Goal: Task Accomplishment & Management: Manage account settings

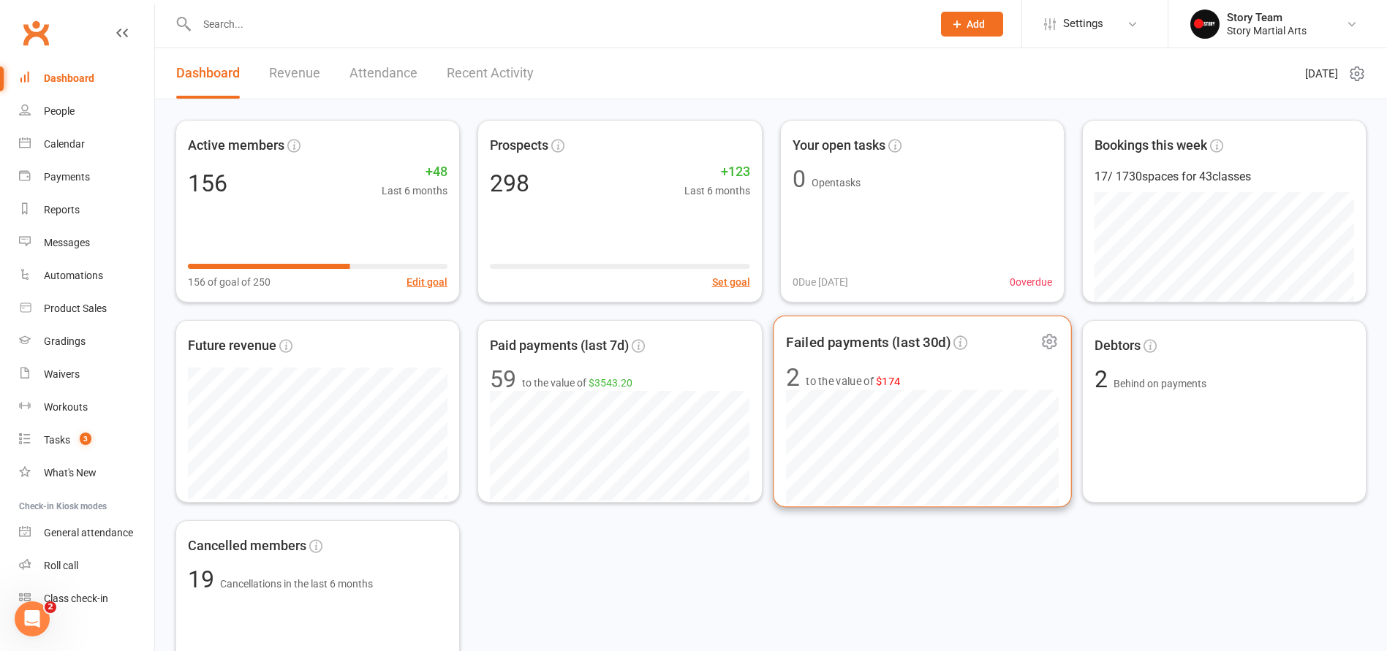
click at [885, 363] on div "Failed payments (last 30d) 2 to the value of $174" at bounding box center [922, 412] width 299 height 192
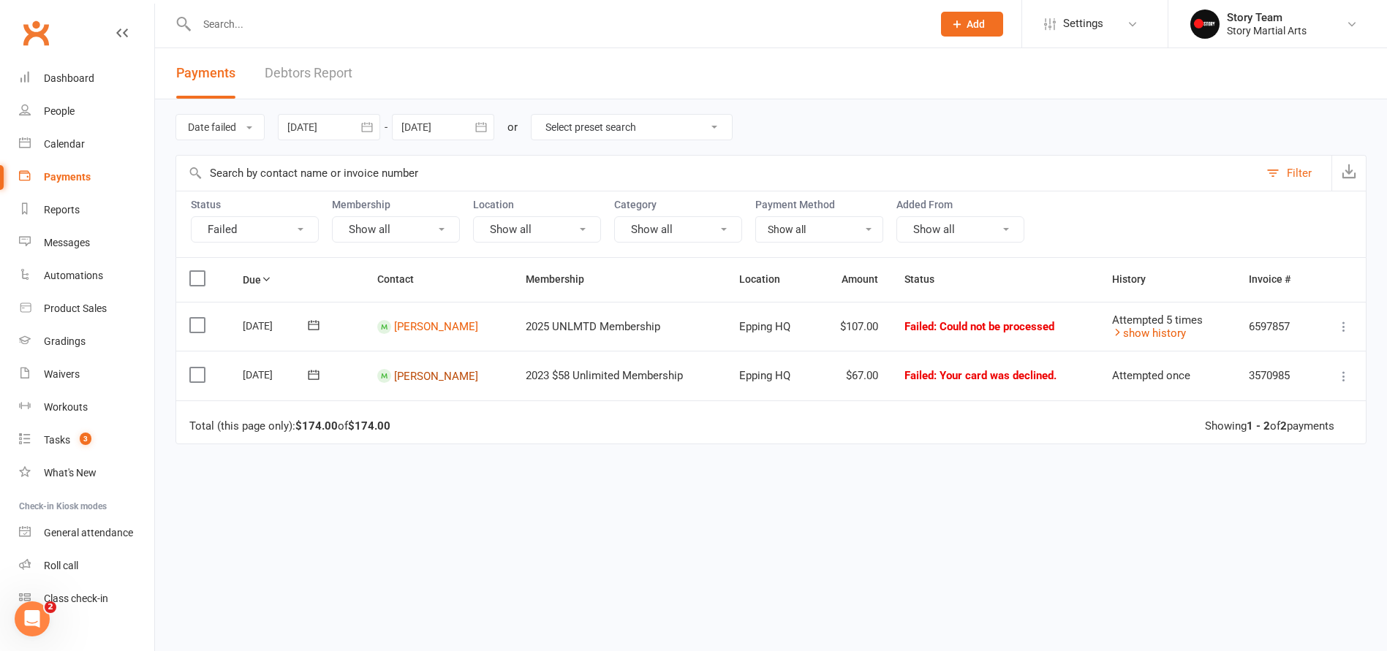
click at [453, 374] on link "Advik Sharma" at bounding box center [436, 375] width 84 height 13
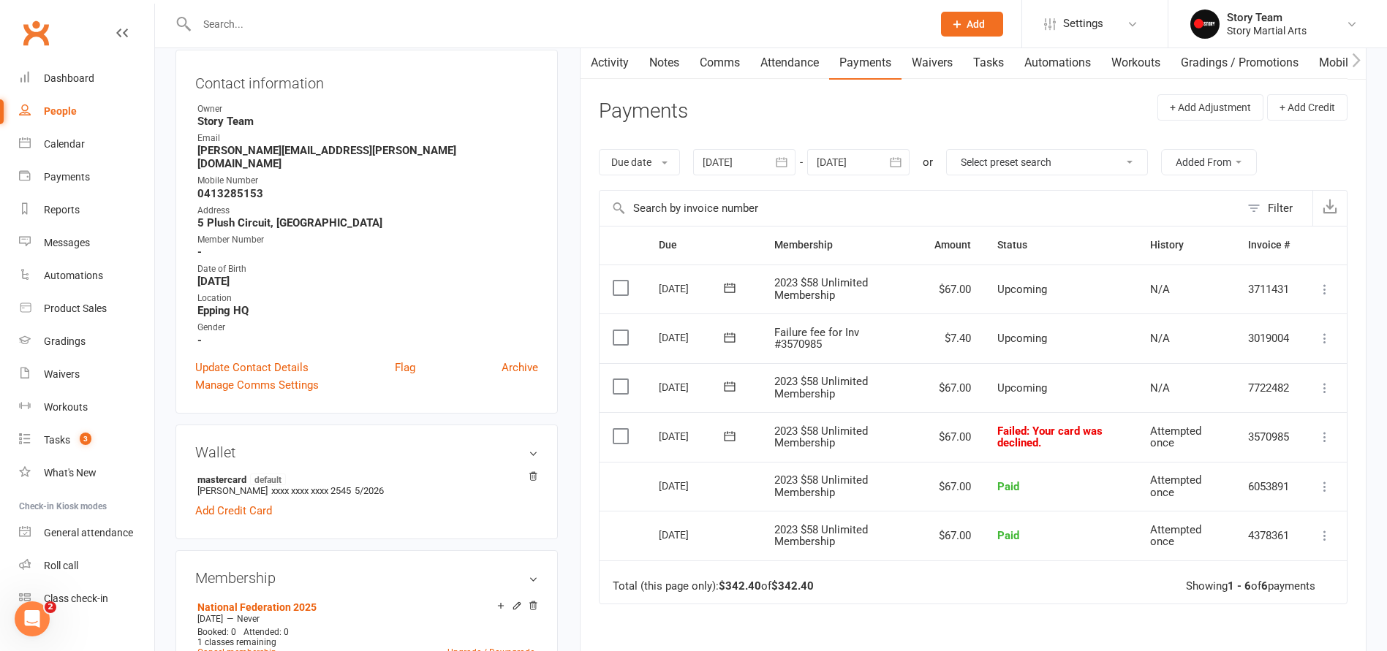
scroll to position [189, 0]
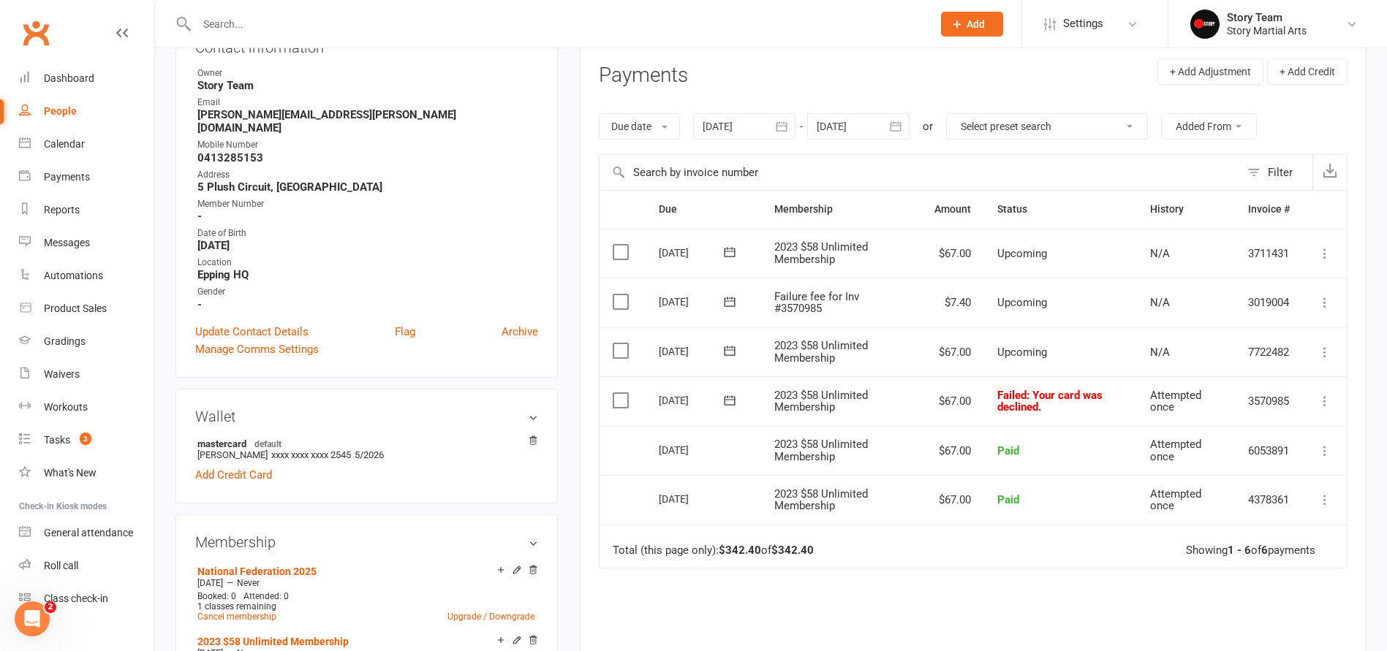
click at [730, 398] on icon at bounding box center [729, 400] width 15 height 15
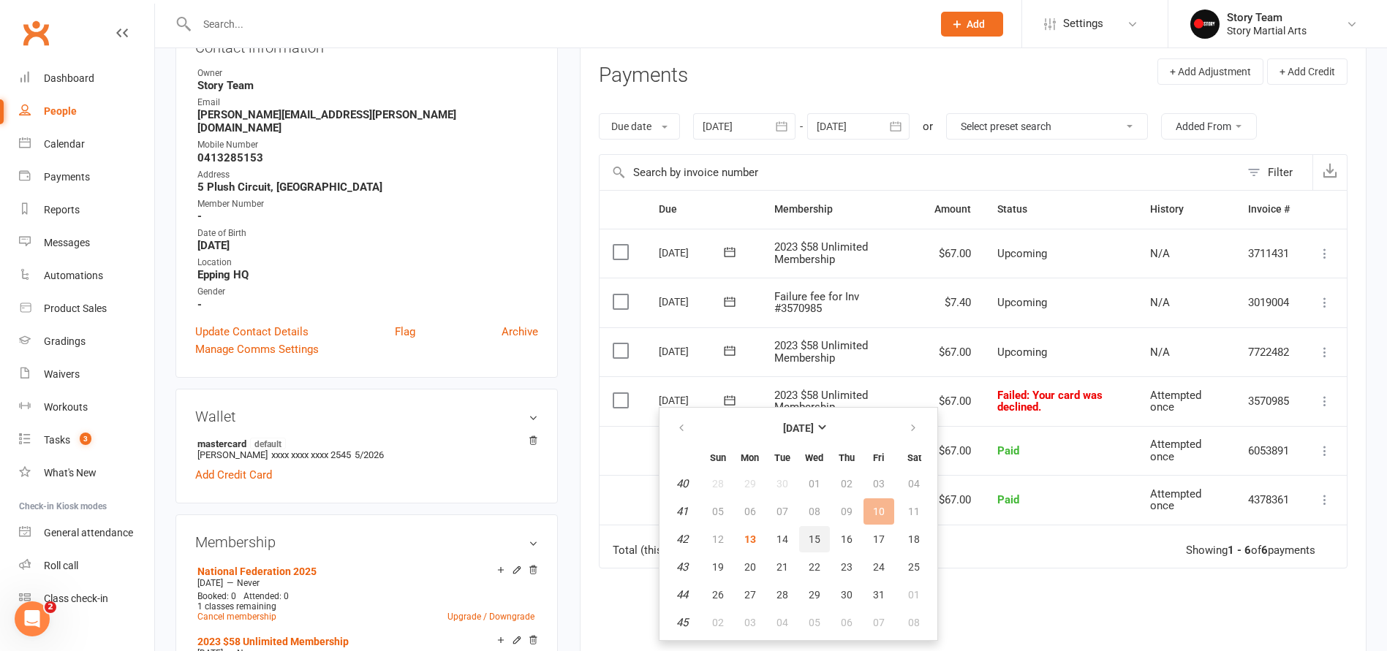
click at [813, 542] on span "15" at bounding box center [815, 540] width 12 height 12
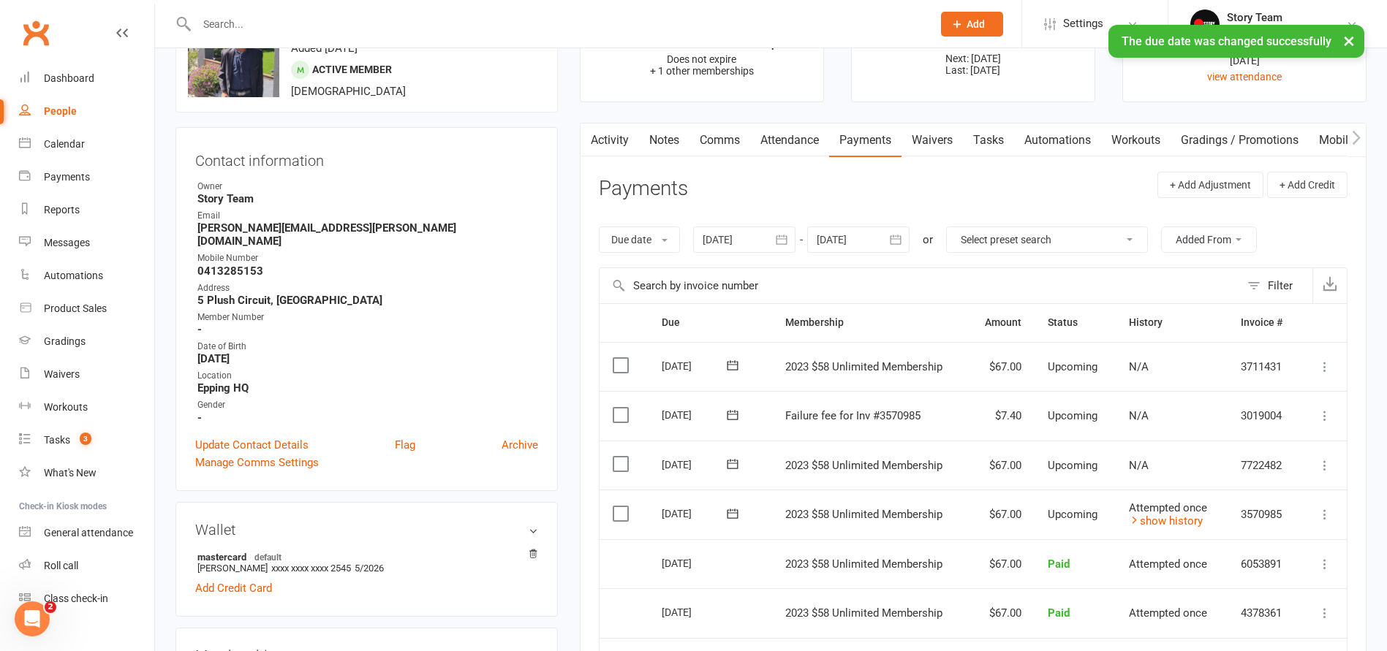
scroll to position [74, 0]
click at [937, 139] on link "Waivers" at bounding box center [931, 142] width 61 height 34
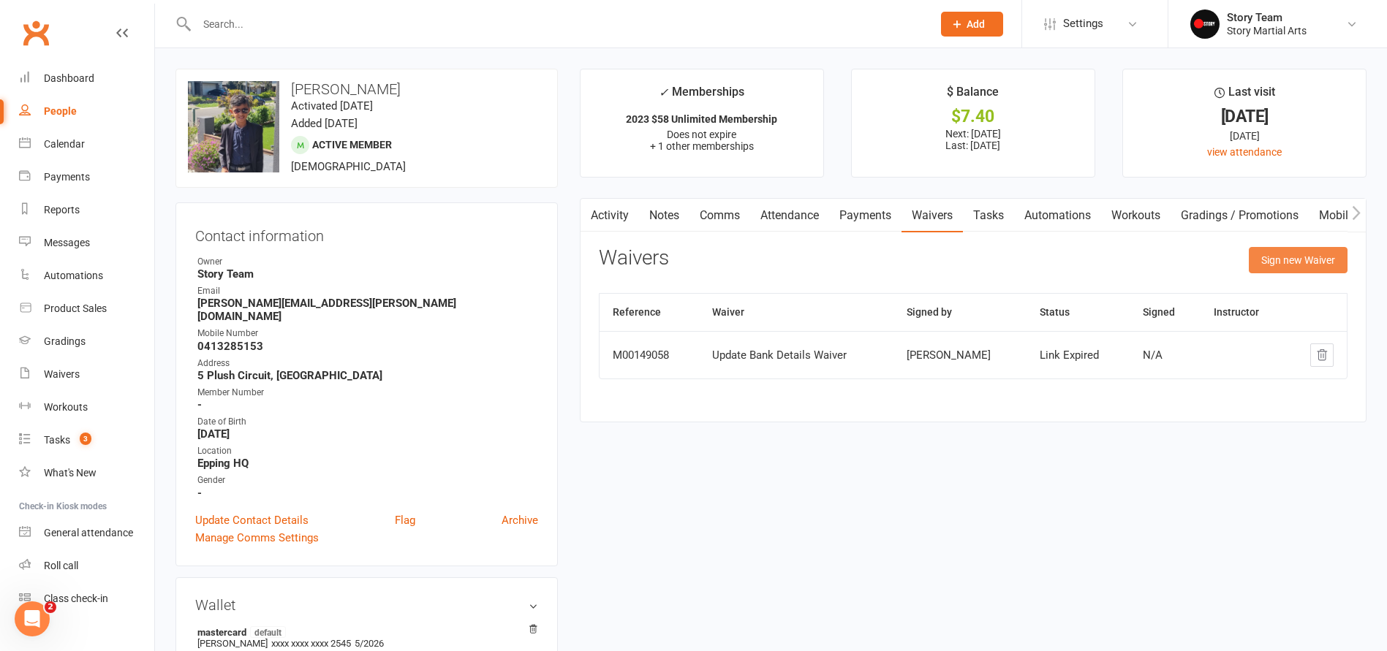
click at [1286, 267] on button "Sign new Waiver" at bounding box center [1298, 260] width 99 height 26
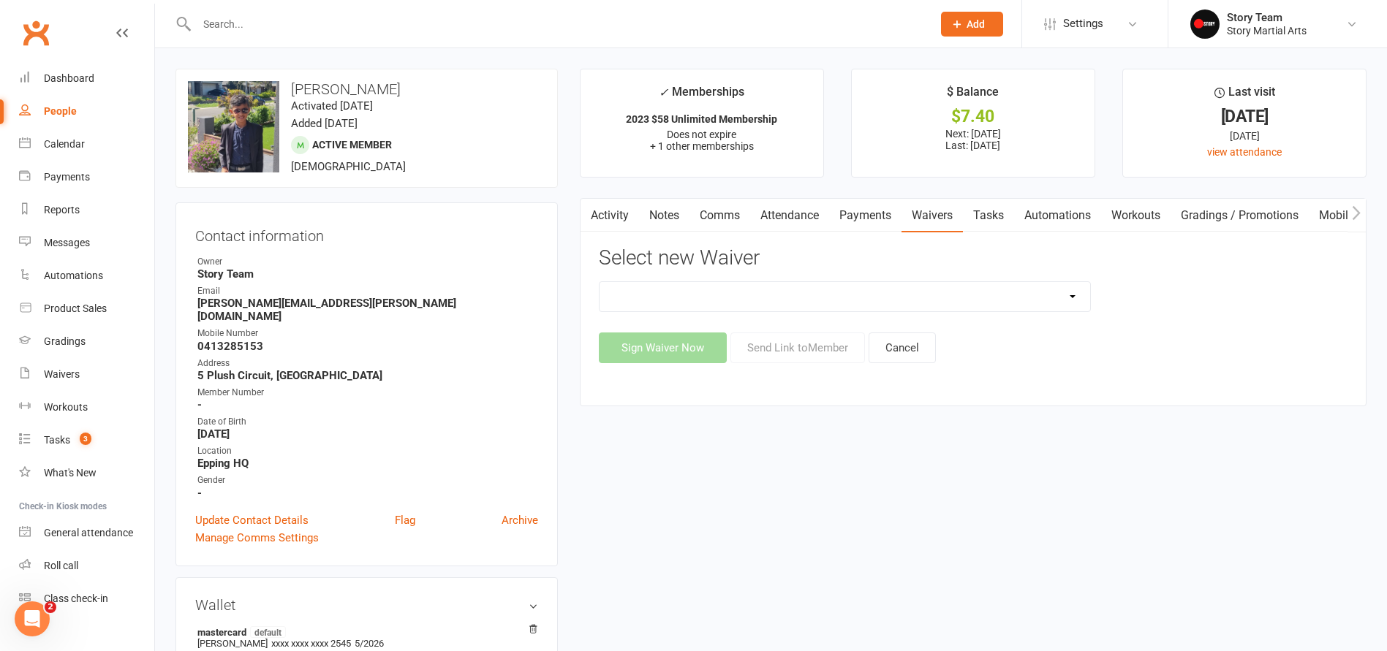
select select "3780"
click at [811, 350] on button "Send Link to Member" at bounding box center [797, 348] width 135 height 31
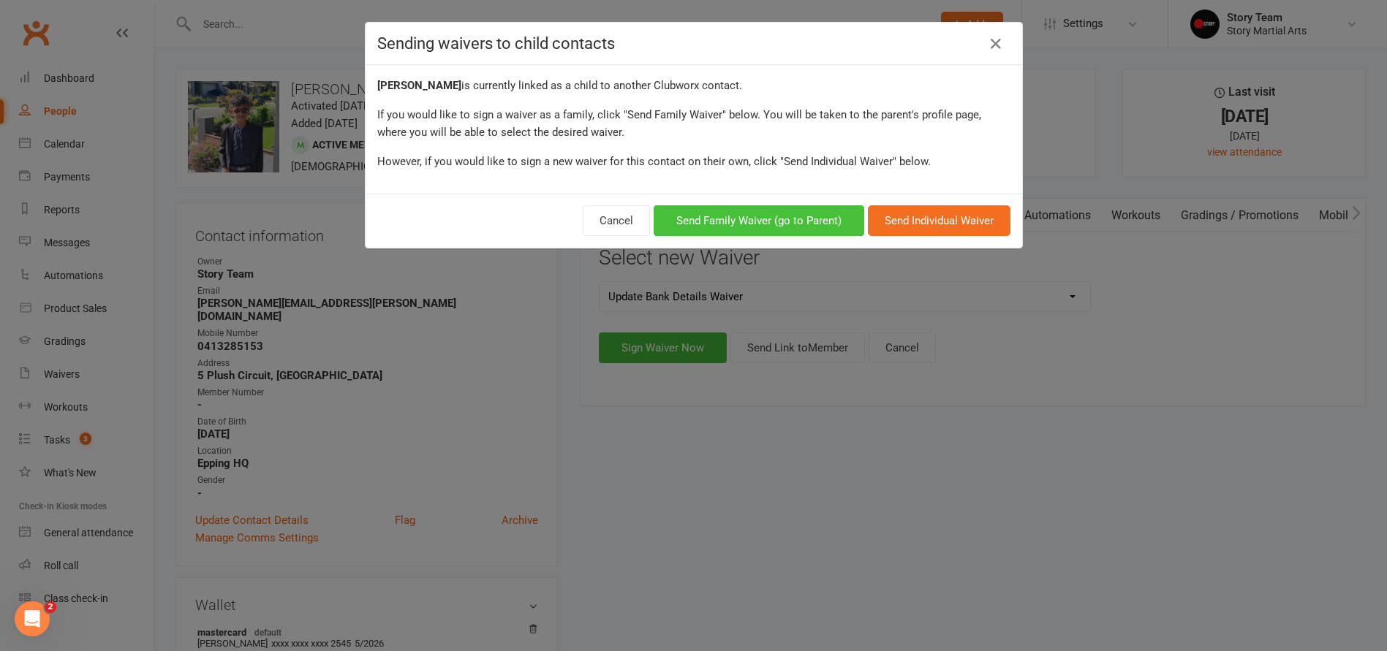
click at [794, 215] on button "Send Family Waiver (go to Parent)" at bounding box center [759, 220] width 211 height 31
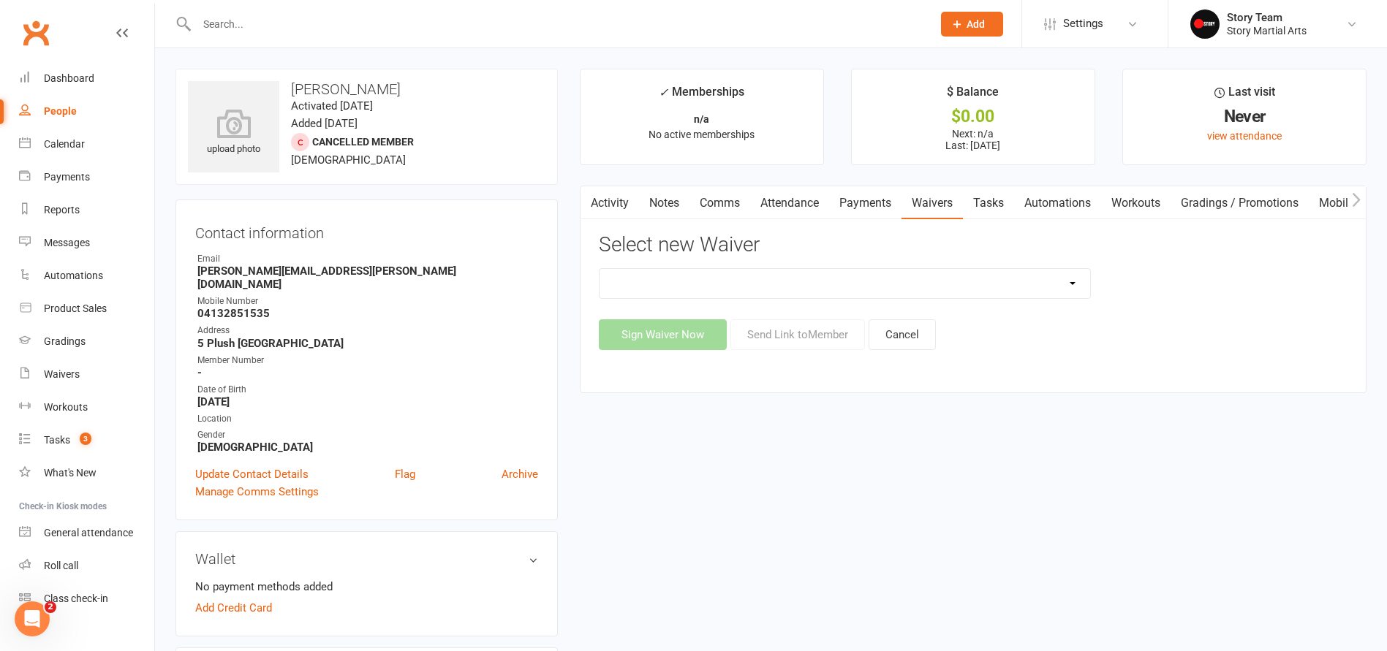
select select "3780"
click at [833, 333] on button "Send Link to Member" at bounding box center [797, 334] width 135 height 31
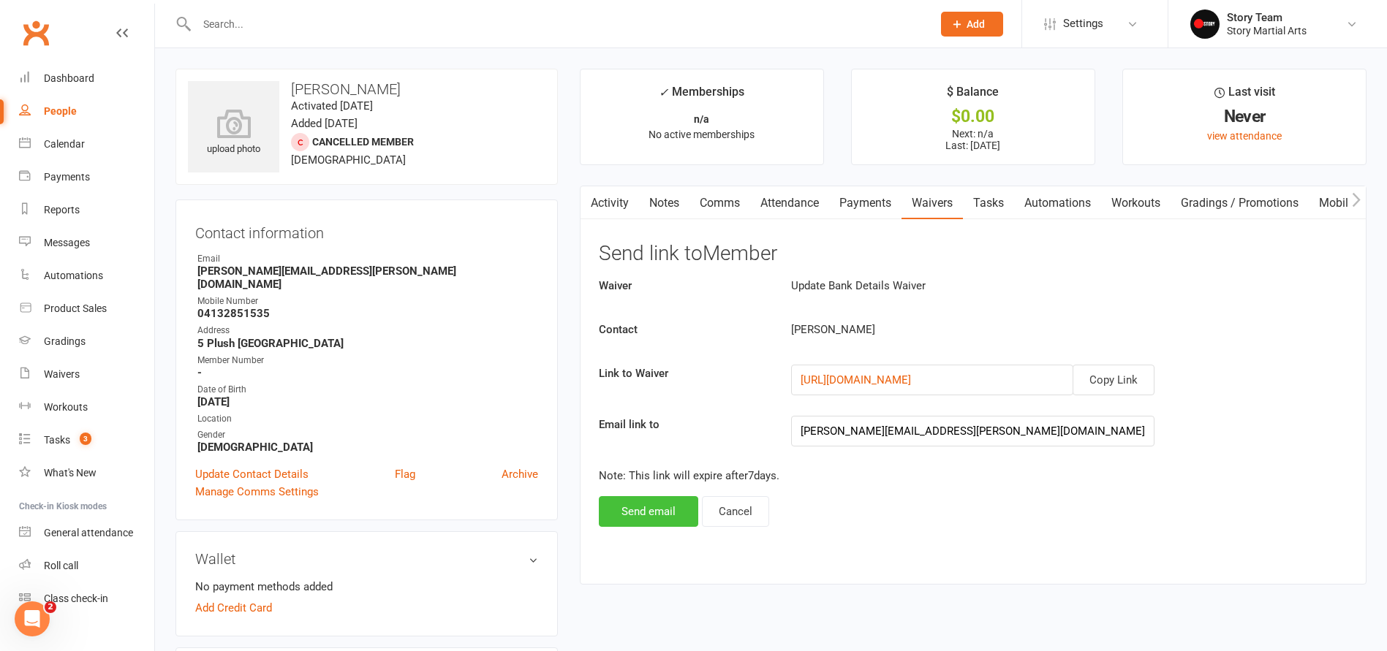
click at [635, 512] on button "Send email" at bounding box center [648, 511] width 99 height 31
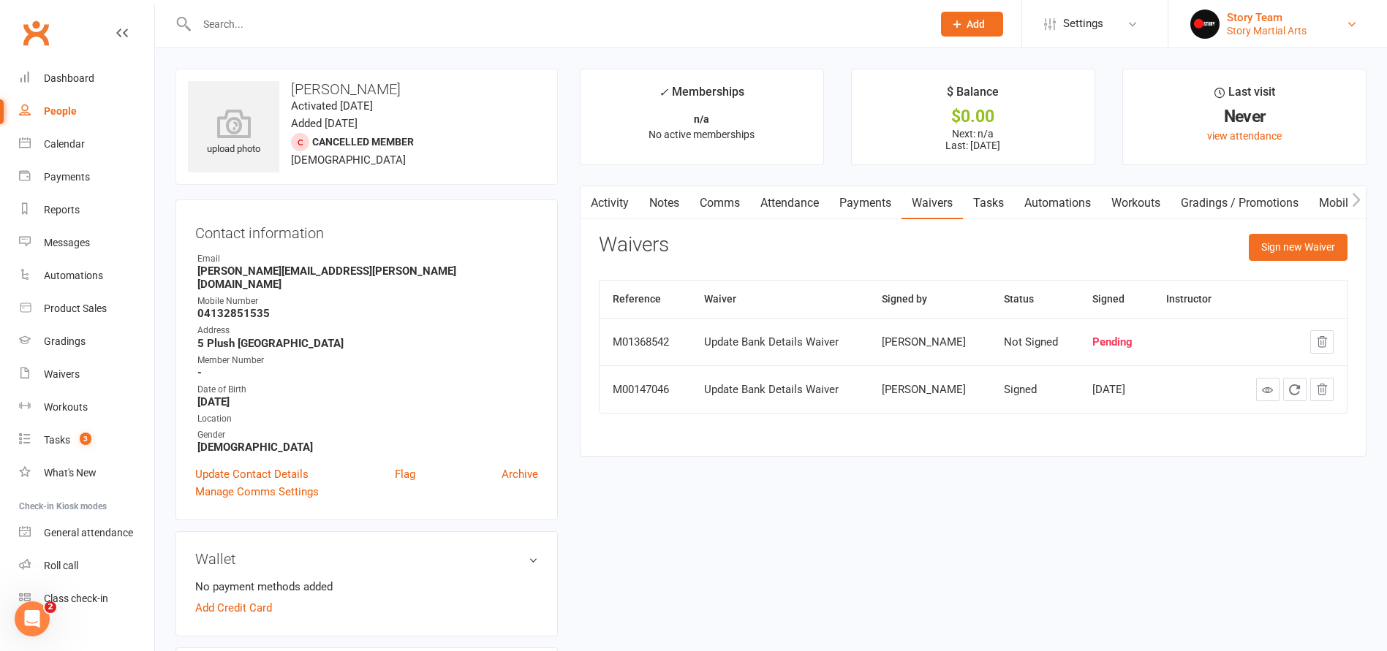
click at [1283, 29] on div "Story Martial Arts" at bounding box center [1267, 30] width 80 height 13
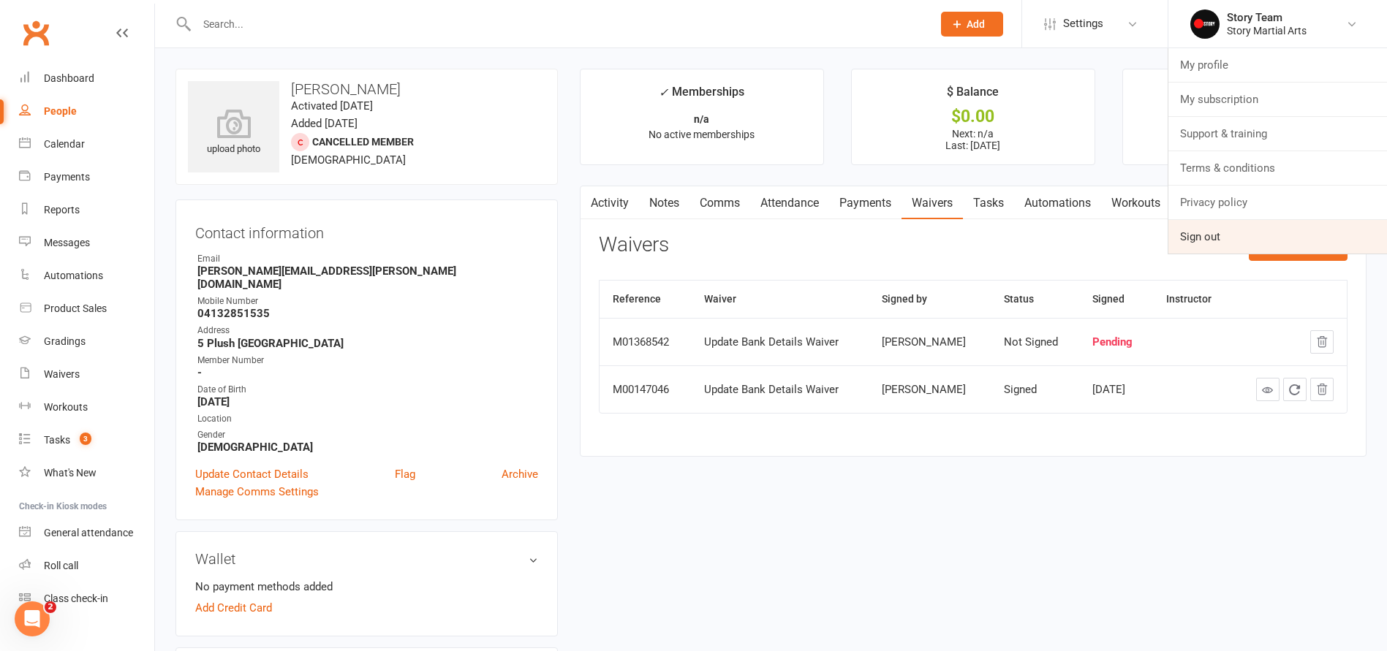
click at [1198, 230] on link "Sign out" at bounding box center [1277, 237] width 219 height 34
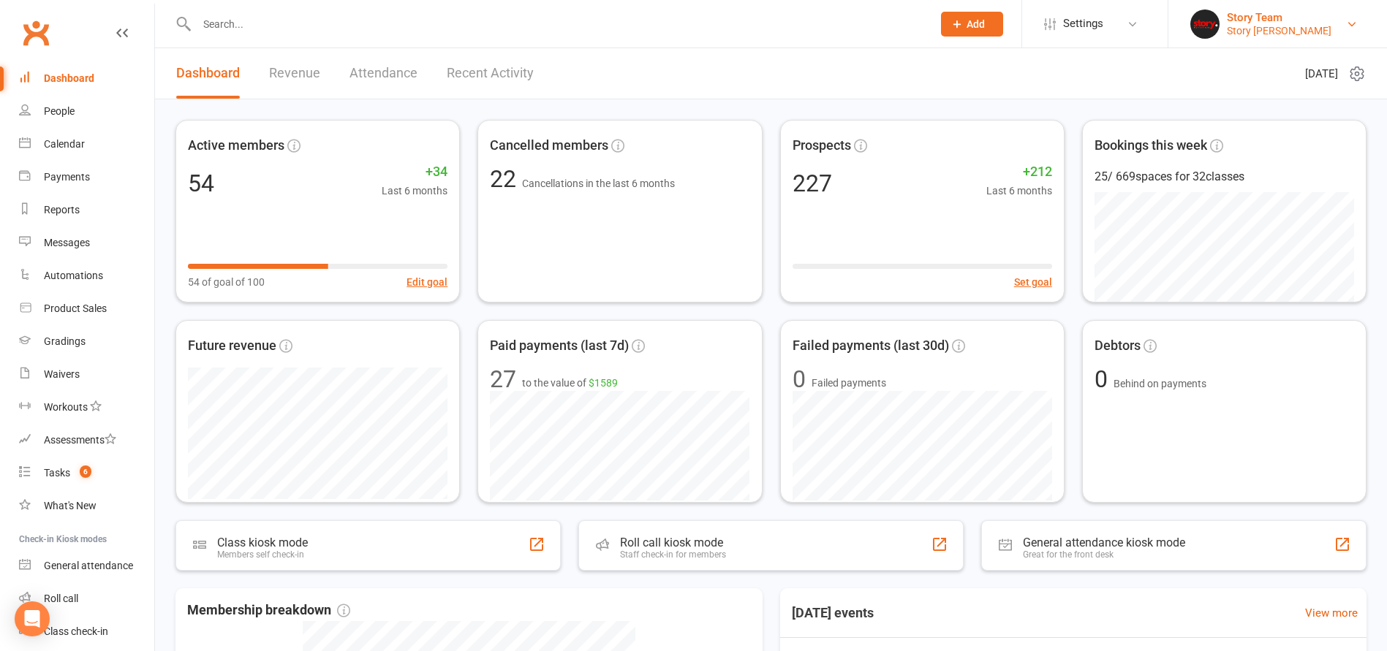
click at [1273, 20] on div "Story Team" at bounding box center [1279, 17] width 105 height 13
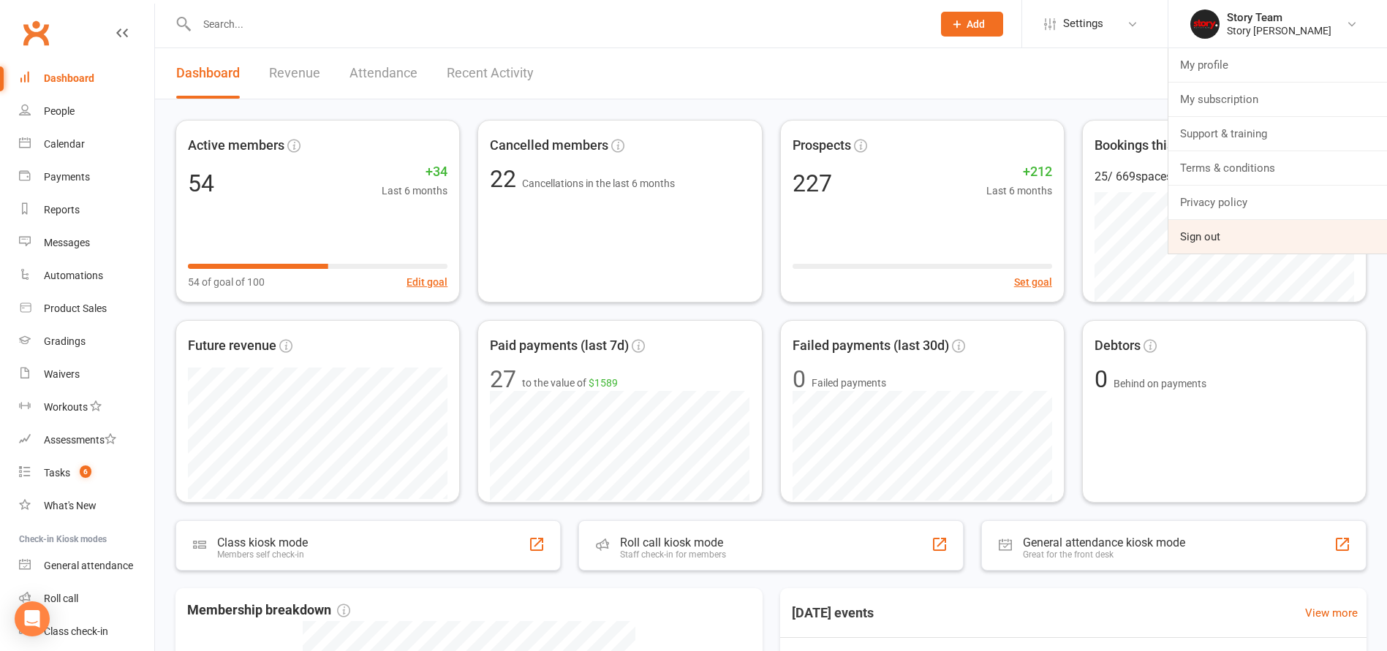
click at [1203, 237] on link "Sign out" at bounding box center [1277, 237] width 219 height 34
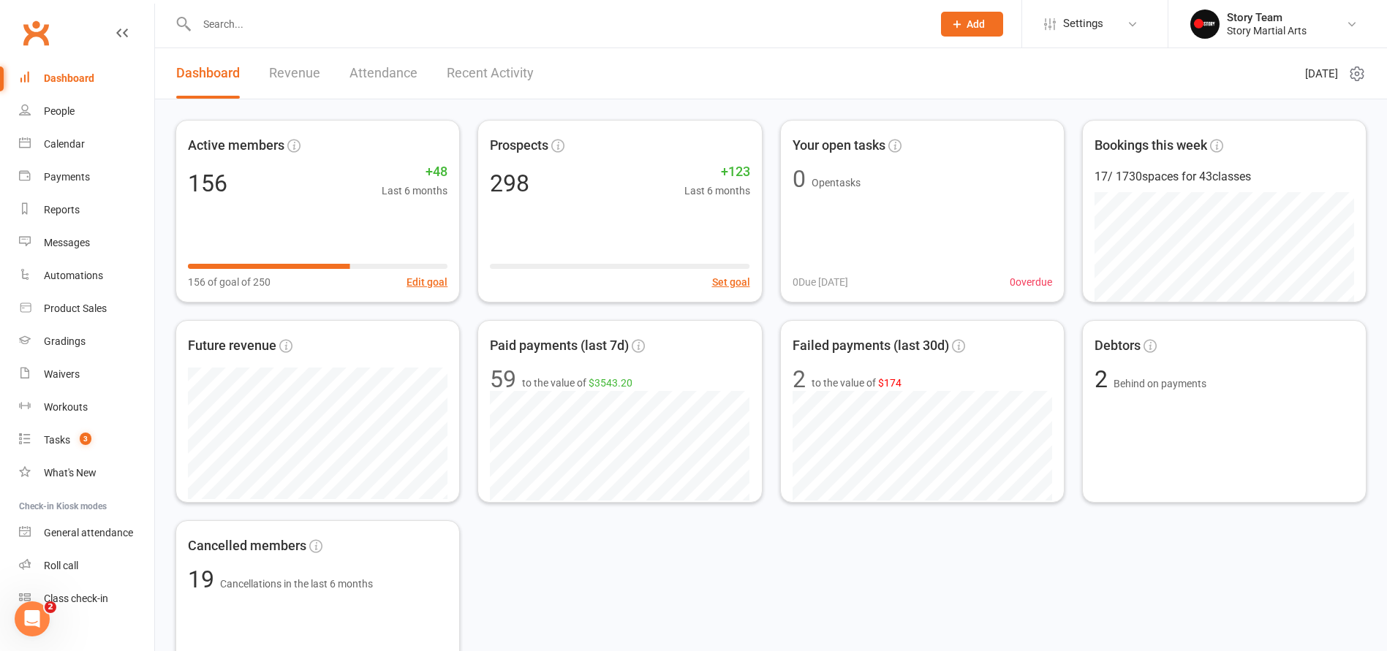
click at [290, 24] on input "text" at bounding box center [557, 24] width 730 height 20
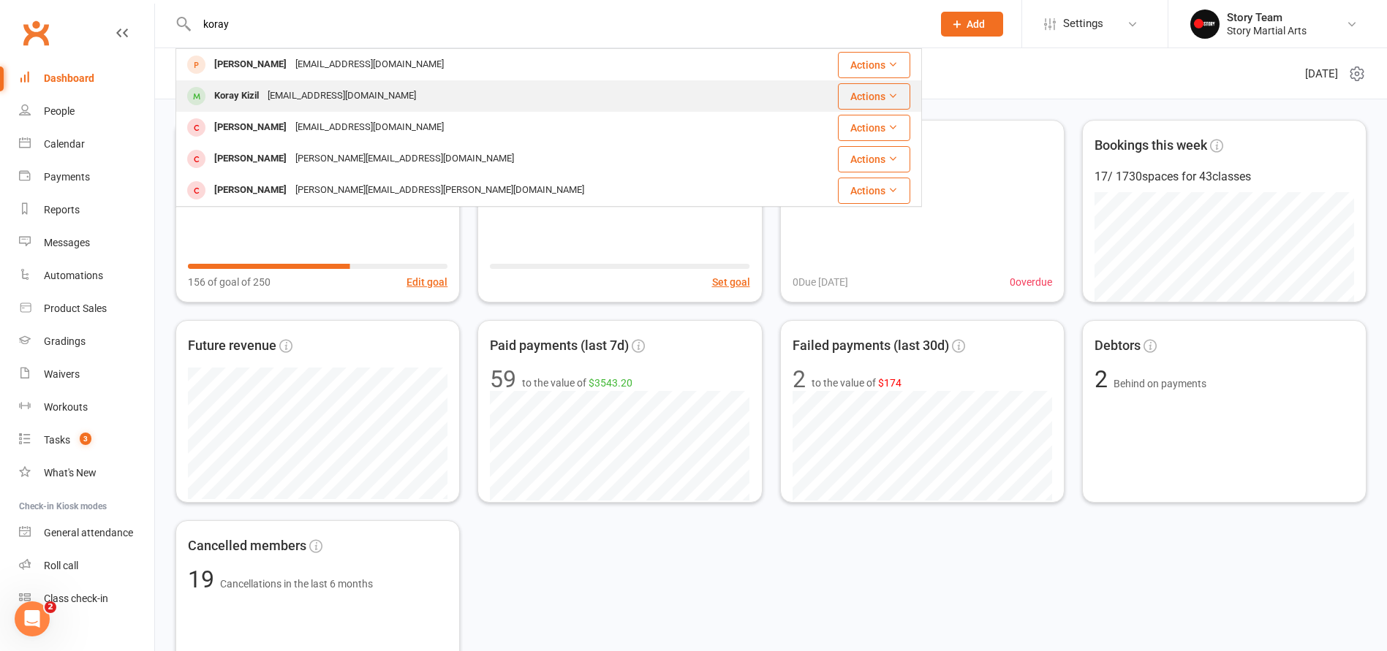
type input "koray"
click at [246, 97] on div "Koray Kizil" at bounding box center [236, 96] width 53 height 21
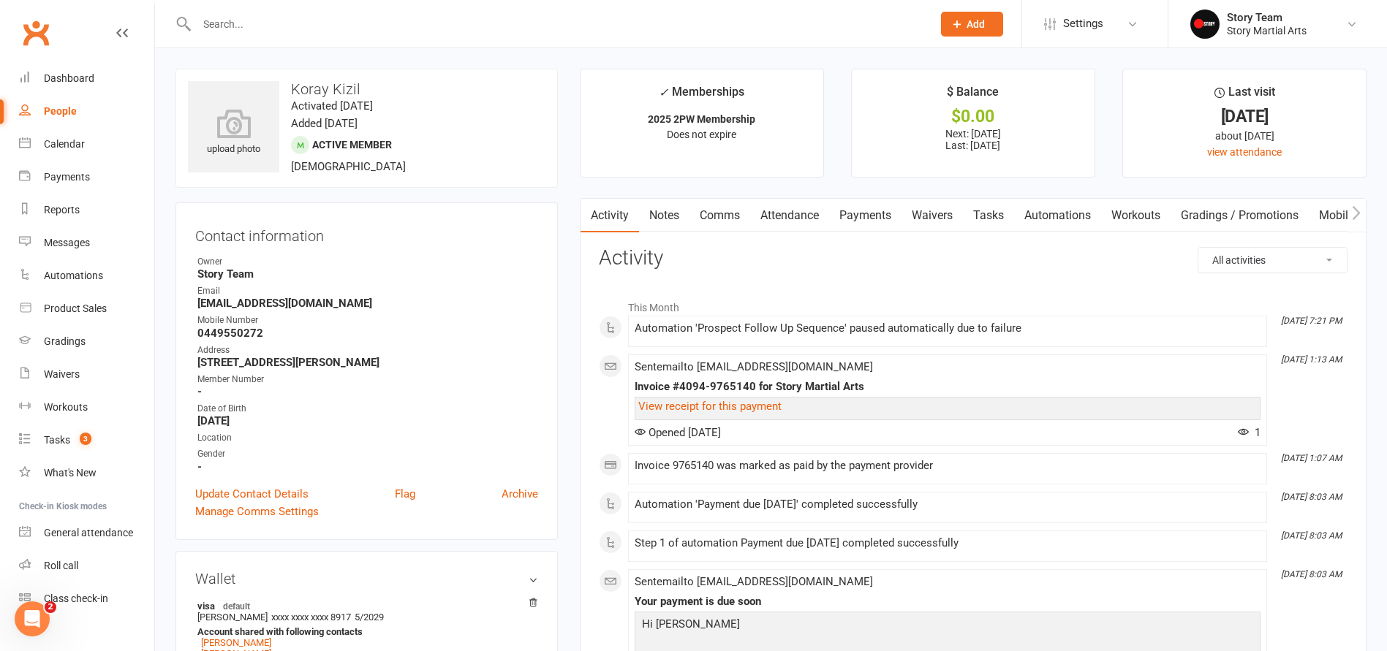
click at [449, 276] on strong "Story Team" at bounding box center [367, 274] width 341 height 13
click at [858, 215] on link "Payments" at bounding box center [865, 216] width 72 height 34
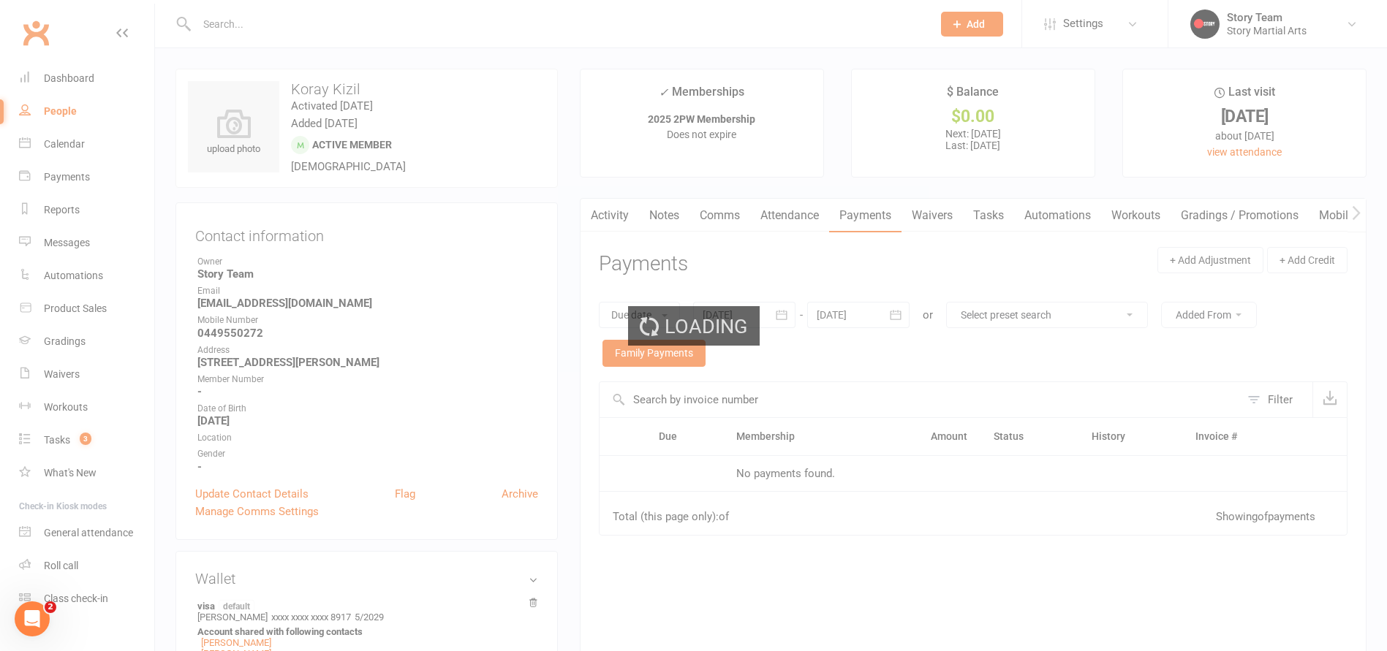
click at [858, 215] on div "Loading" at bounding box center [693, 325] width 1387 height 651
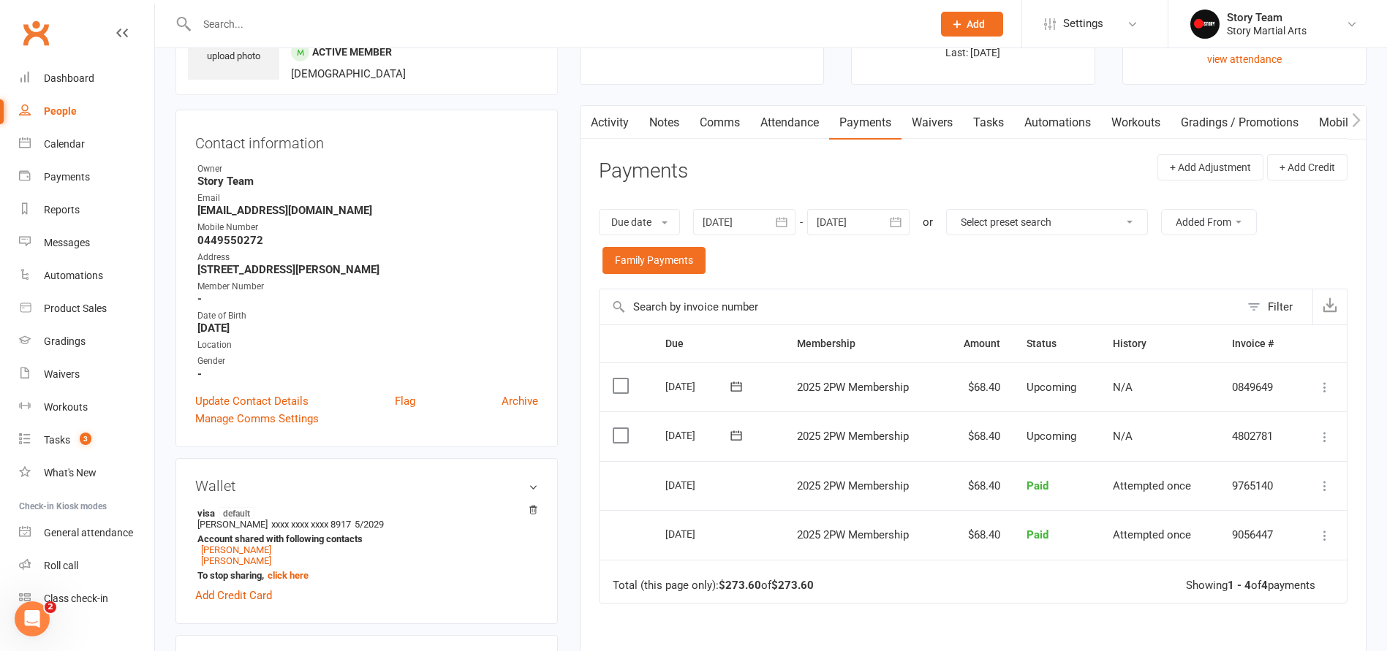
scroll to position [96, 0]
click at [1325, 428] on icon at bounding box center [1324, 434] width 15 height 15
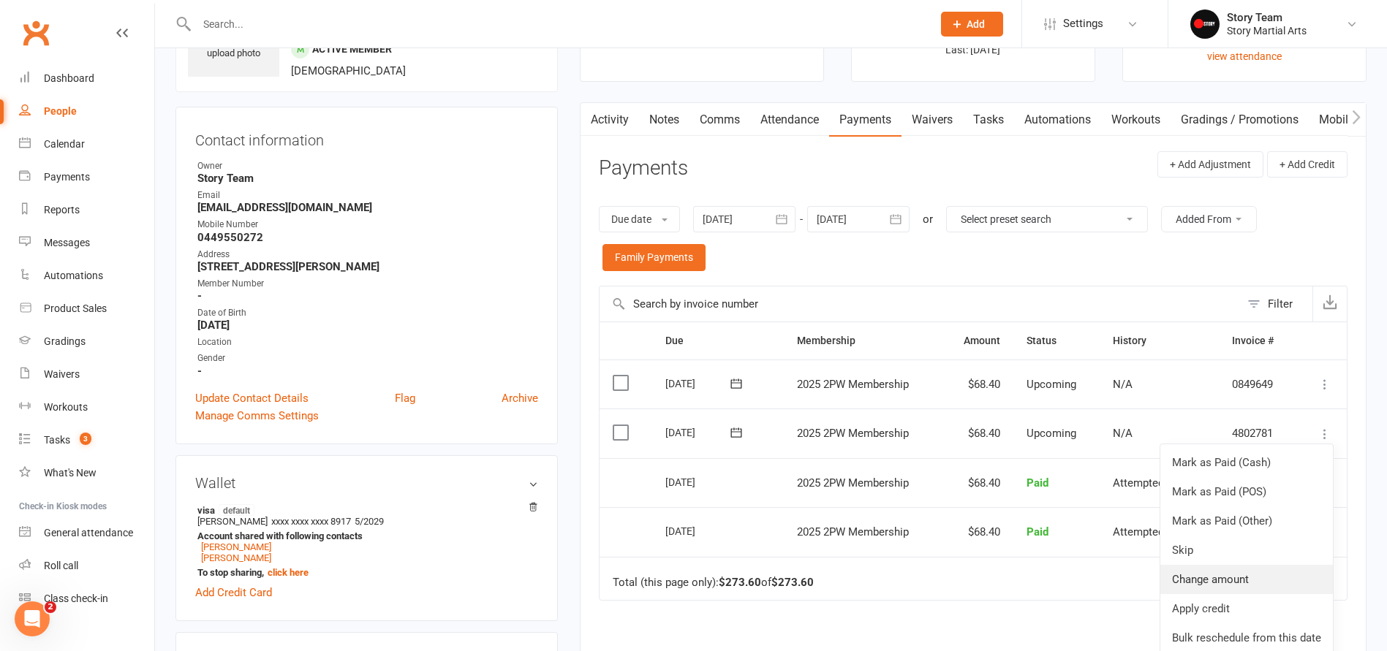
click at [1203, 572] on link "Change amount" at bounding box center [1246, 579] width 173 height 29
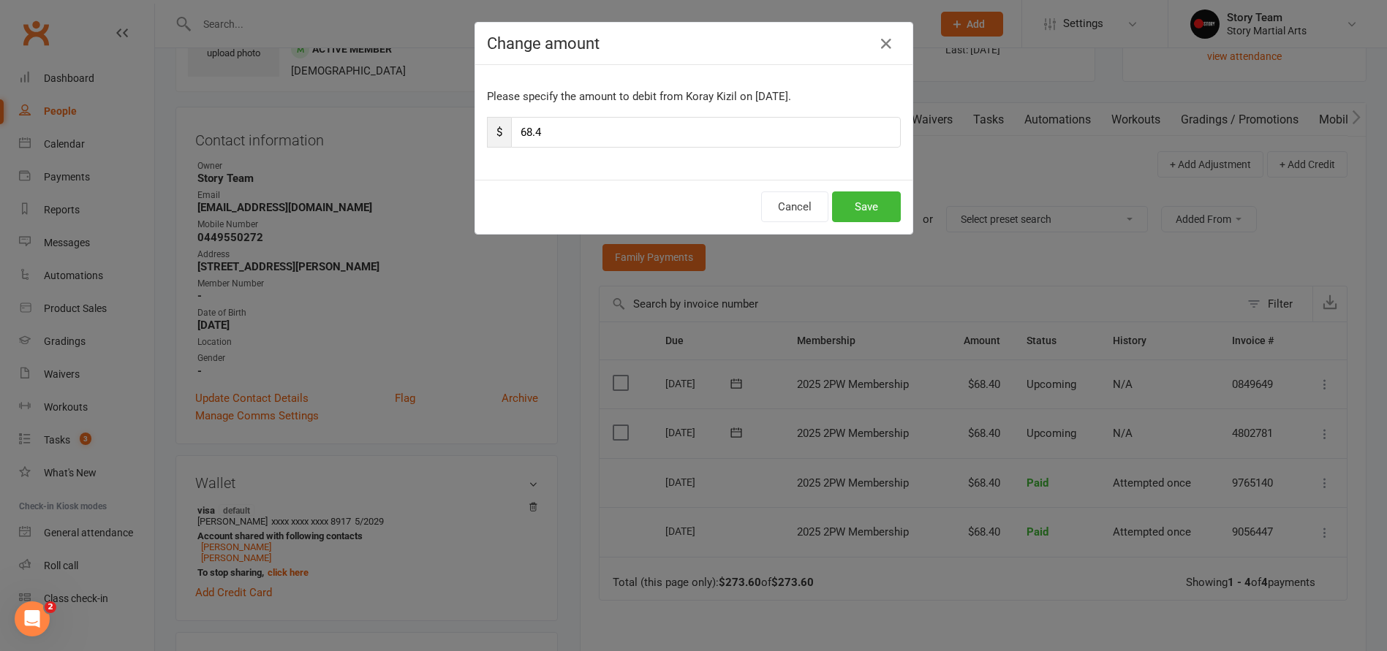
drag, startPoint x: 556, startPoint y: 132, endPoint x: 485, endPoint y: 131, distance: 70.9
click at [485, 131] on div "Please specify the amount to debit from Koray Kizil on Oct 18, 2025. $ 68.4" at bounding box center [693, 122] width 437 height 115
type input "43.97"
click at [874, 202] on button "Save" at bounding box center [866, 207] width 69 height 31
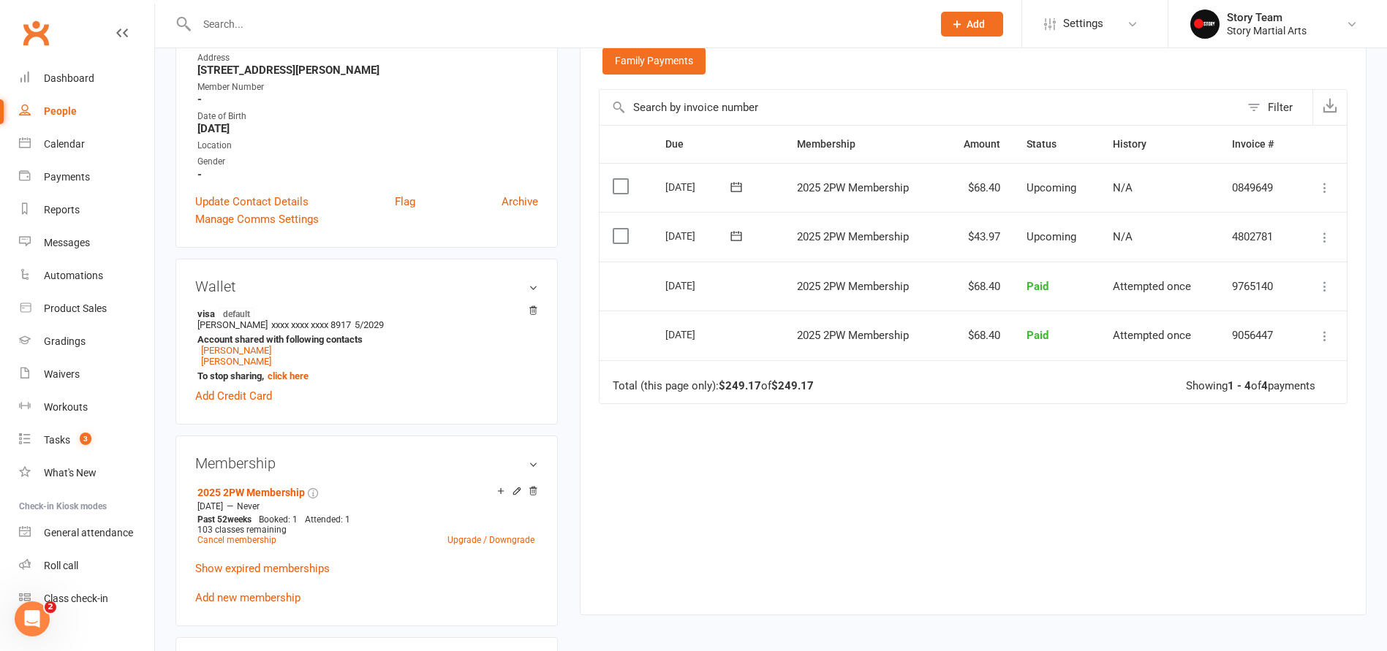
scroll to position [293, 0]
click at [231, 358] on link "Omer Kizil" at bounding box center [236, 360] width 70 height 11
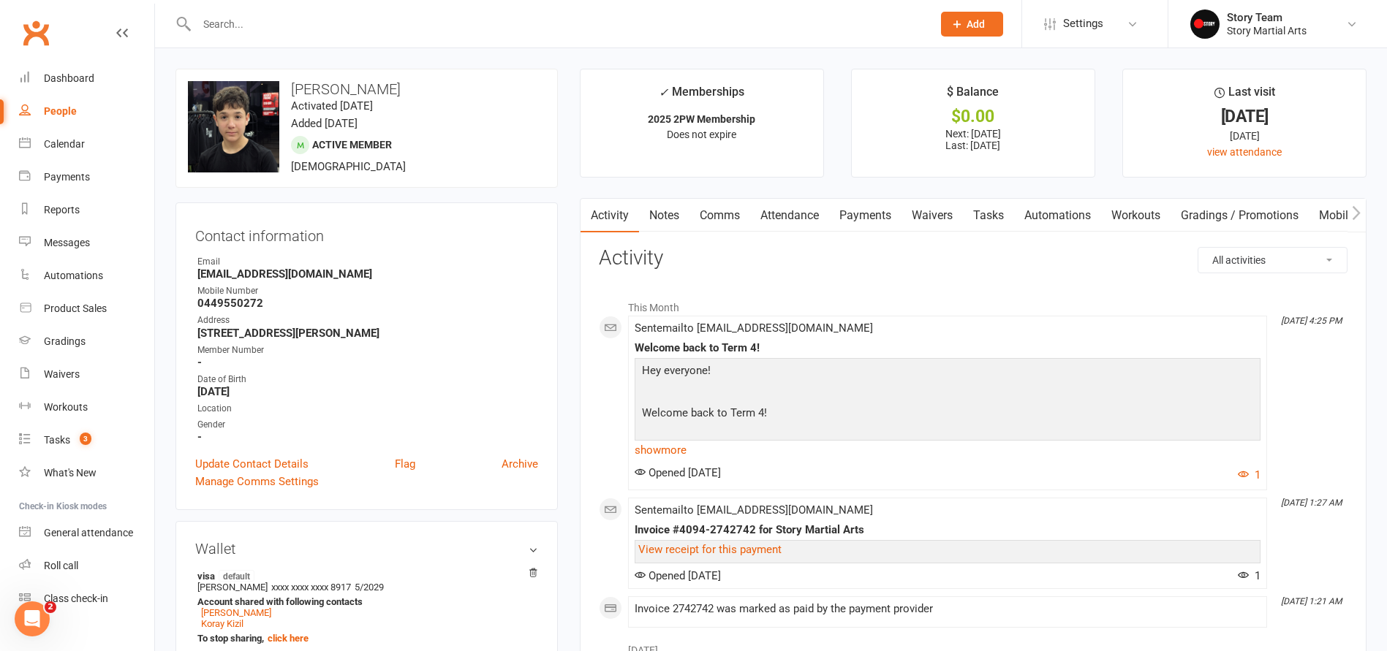
click at [888, 214] on link "Payments" at bounding box center [865, 216] width 72 height 34
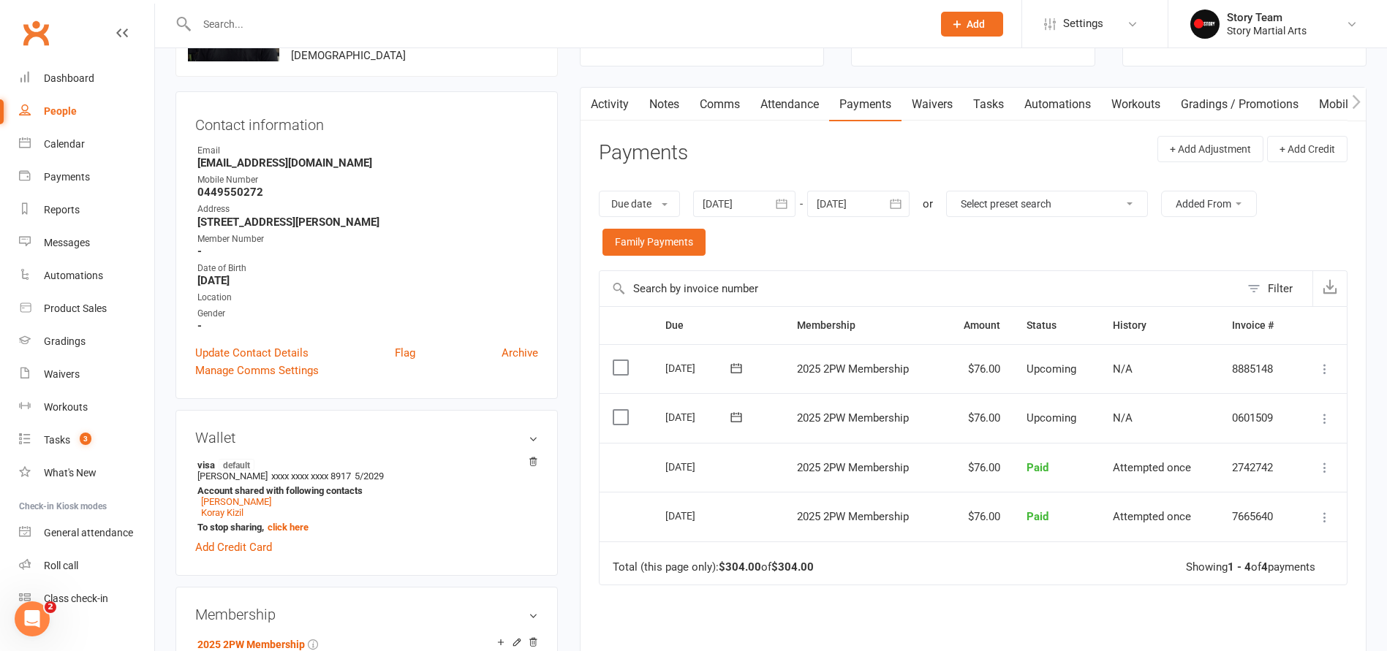
scroll to position [112, 0]
click at [1327, 411] on icon at bounding box center [1324, 418] width 15 height 15
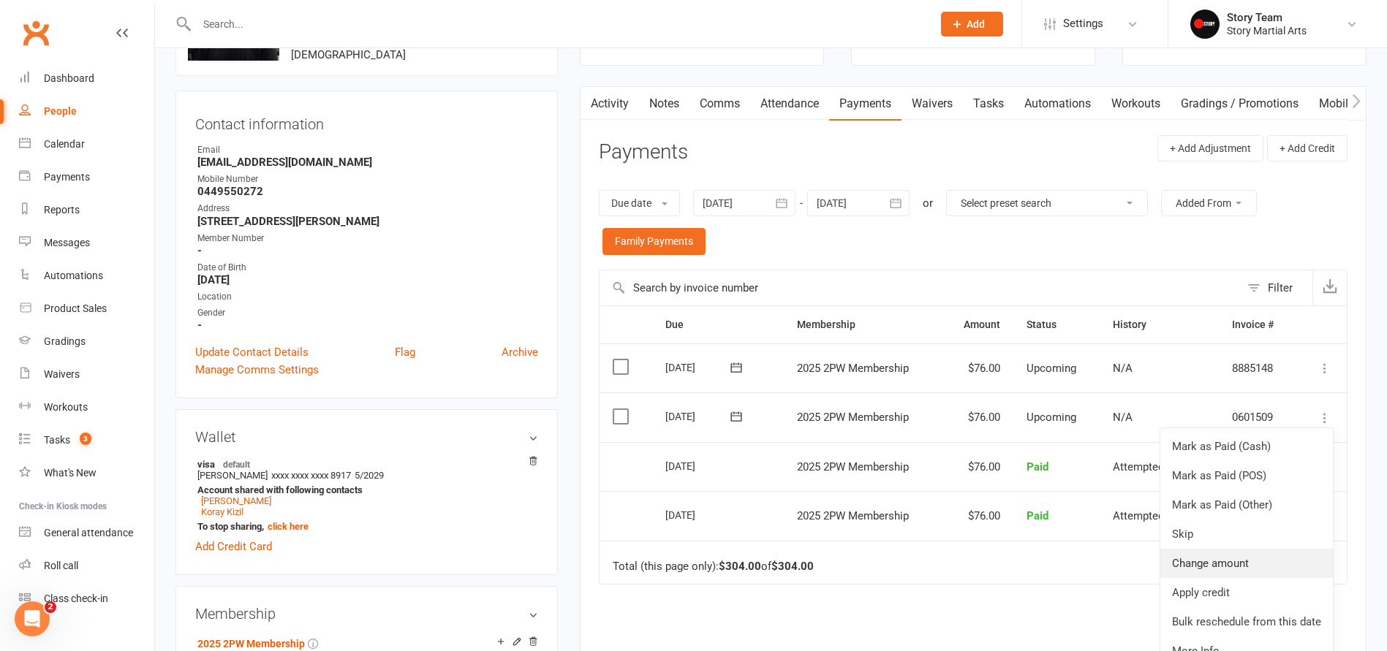
click at [1200, 560] on link "Change amount" at bounding box center [1246, 563] width 173 height 29
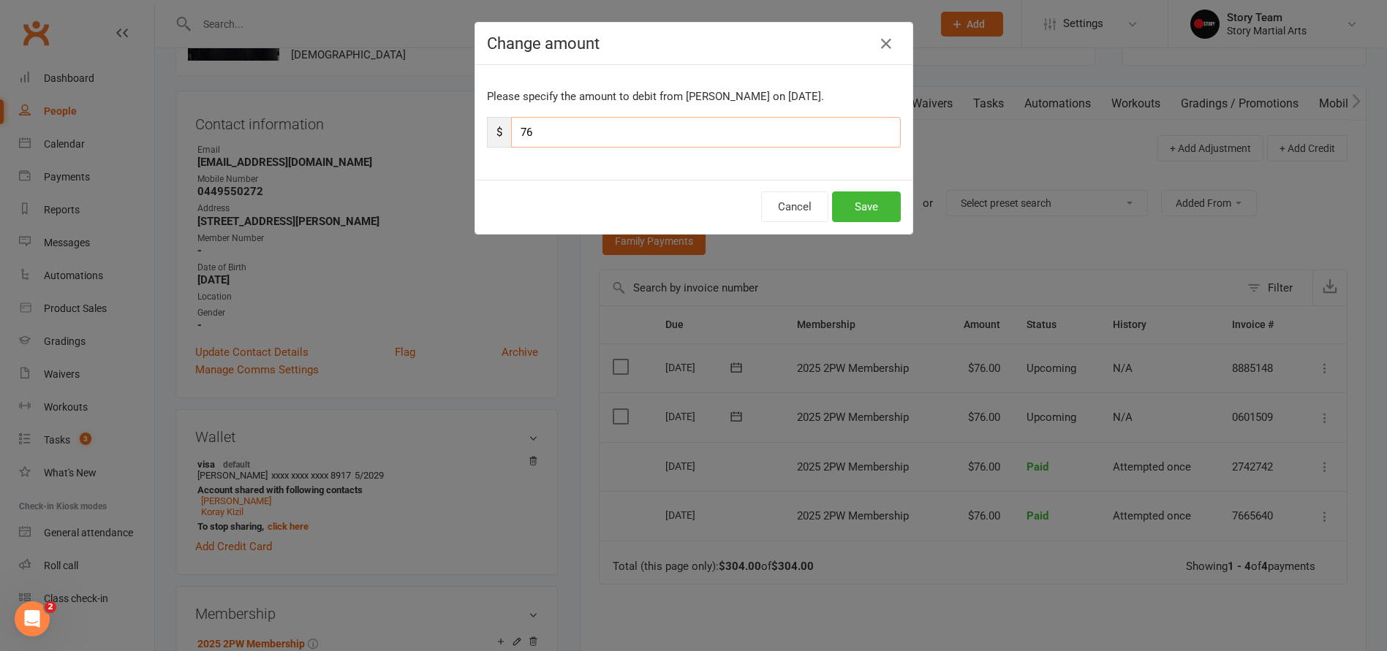
click at [689, 141] on input "76" at bounding box center [706, 132] width 390 height 31
type input "7"
type input "48.85"
click at [855, 203] on button "Save" at bounding box center [866, 207] width 69 height 31
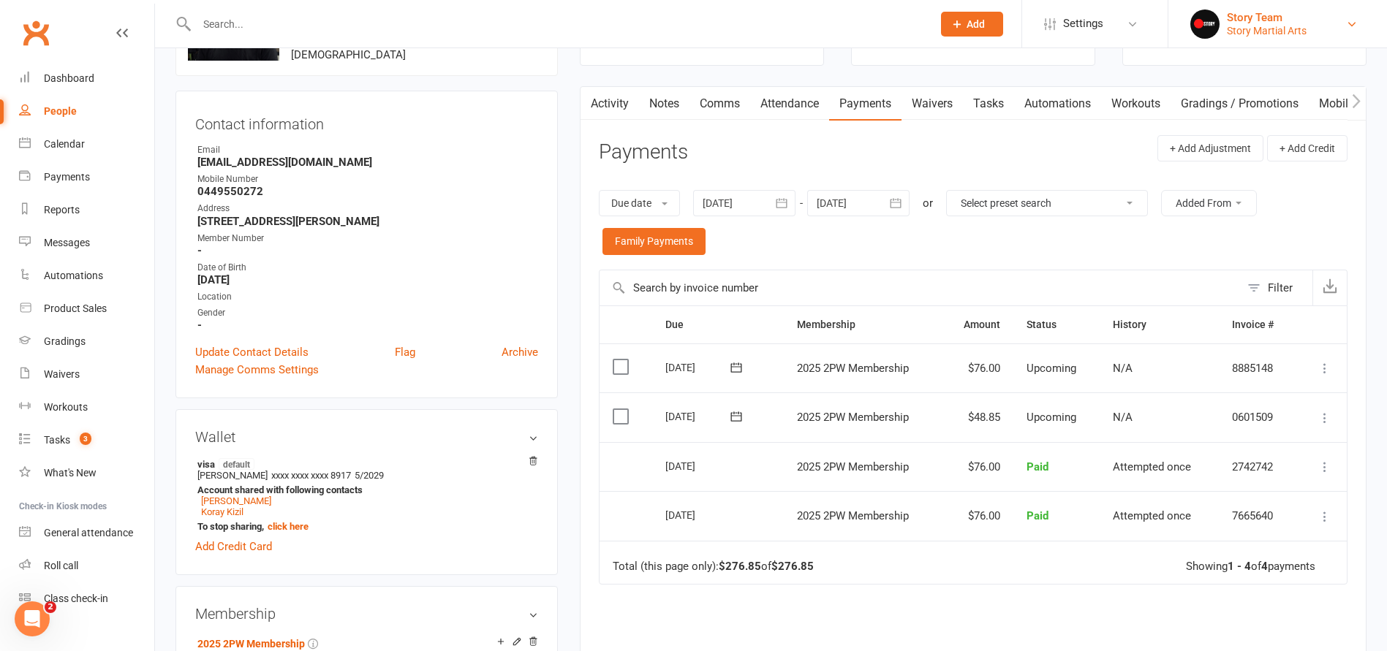
click at [1252, 17] on div "Story Team" at bounding box center [1267, 17] width 80 height 13
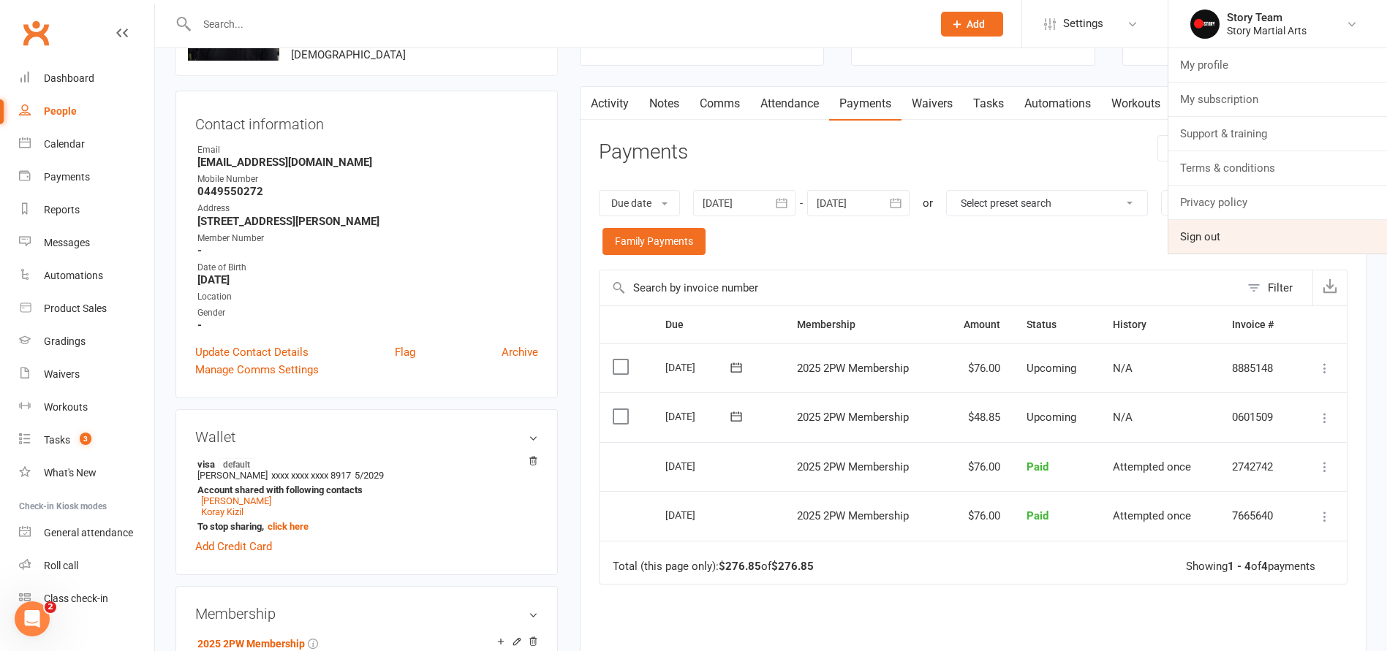
click at [1203, 243] on link "Sign out" at bounding box center [1277, 237] width 219 height 34
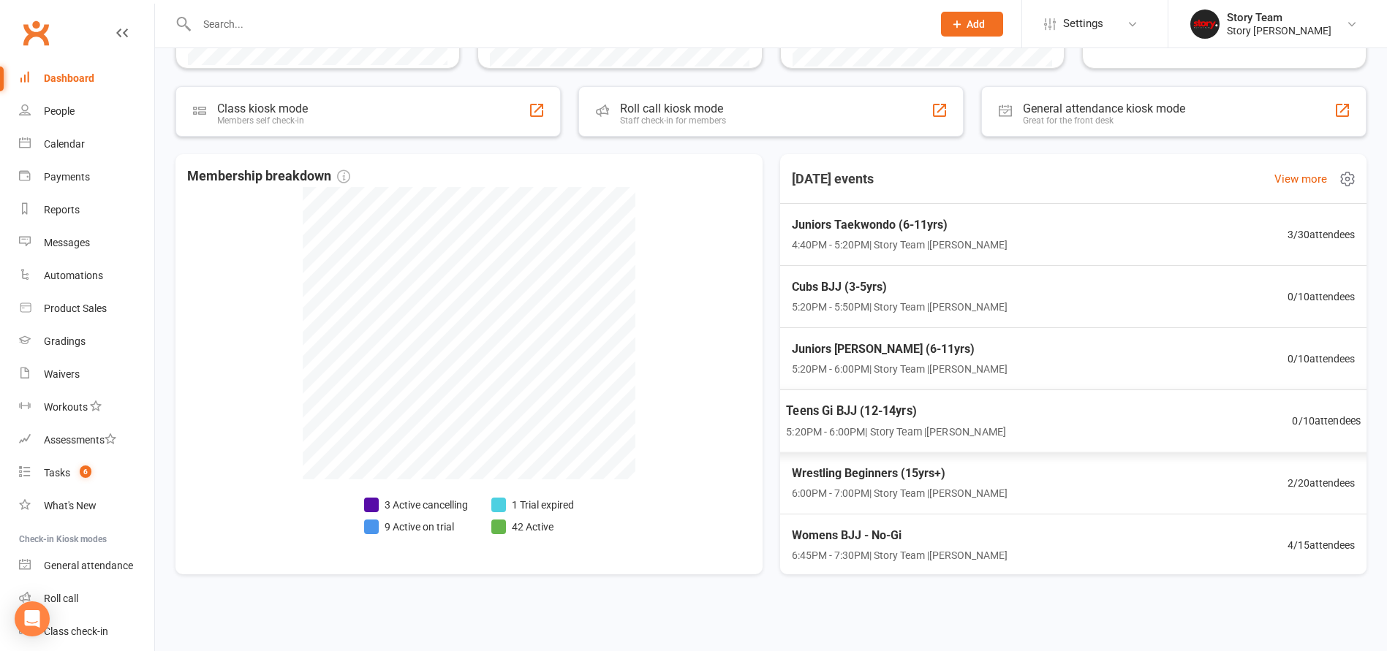
scroll to position [443, 0]
click at [82, 148] on div "Calendar" at bounding box center [64, 144] width 41 height 12
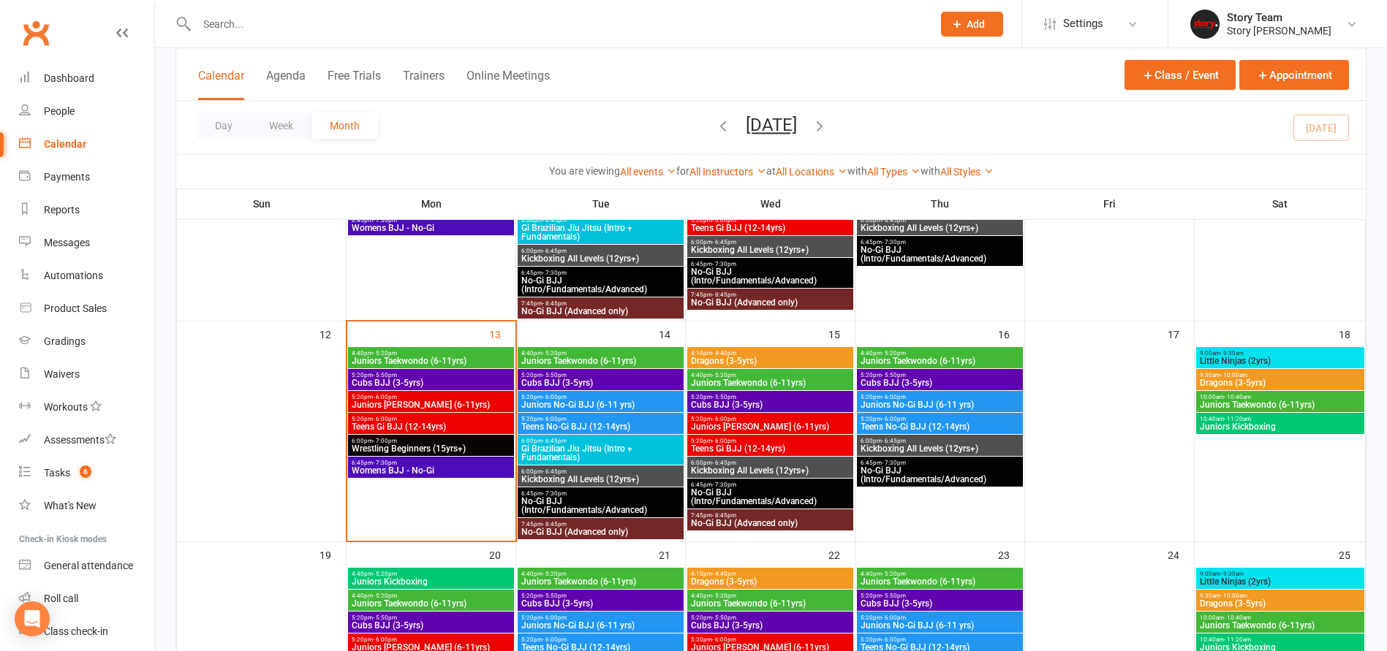
scroll to position [369, 0]
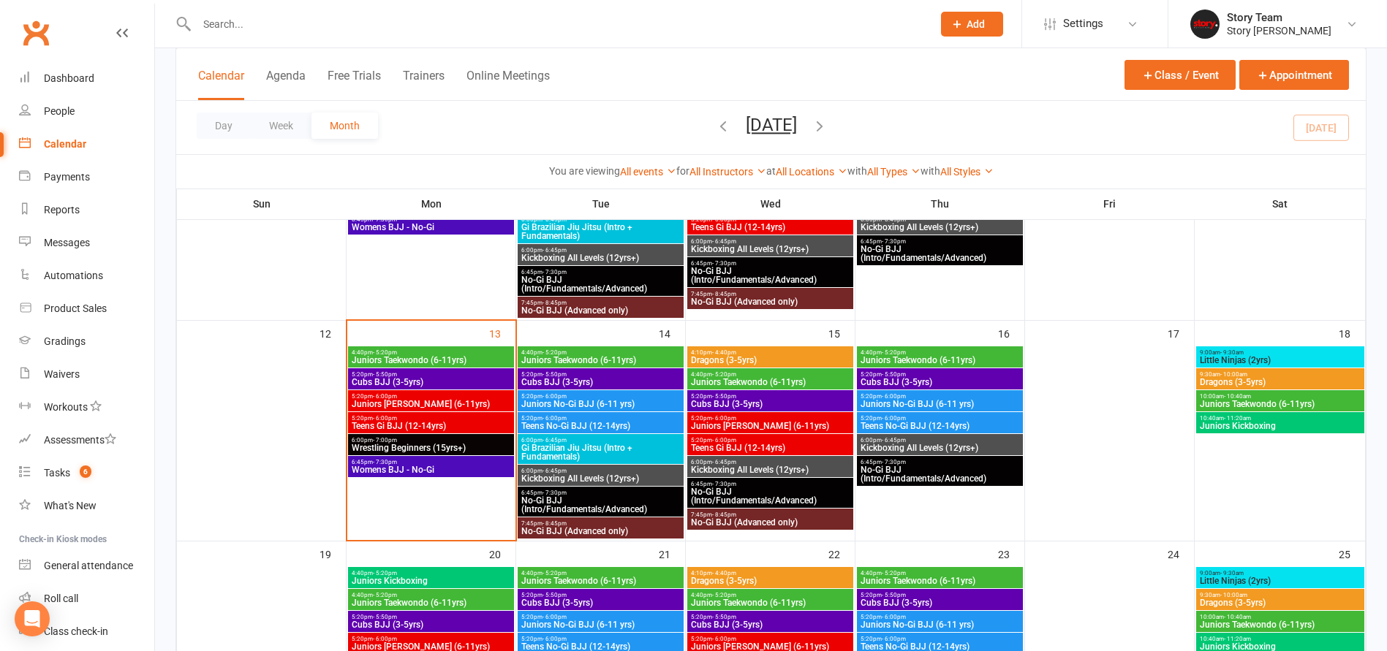
click at [602, 473] on span "6:00pm - 6:45pm" at bounding box center [601, 471] width 160 height 7
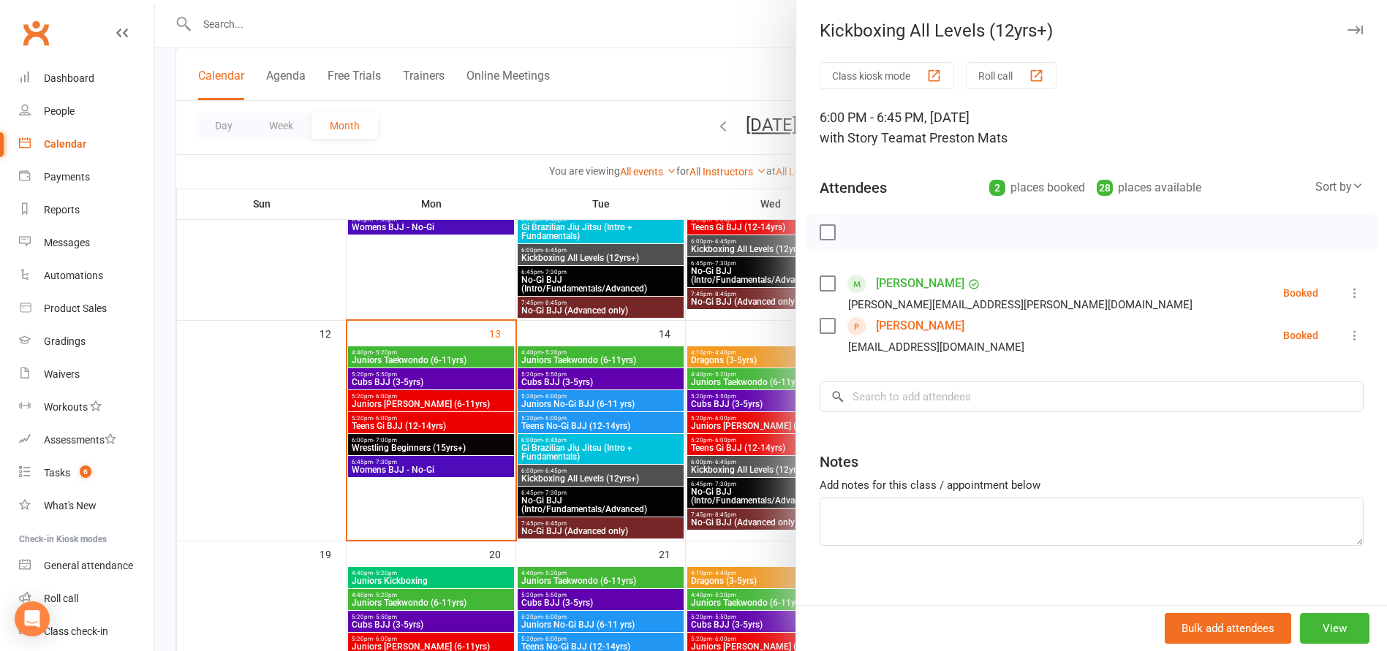
click at [452, 433] on div at bounding box center [771, 325] width 1232 height 651
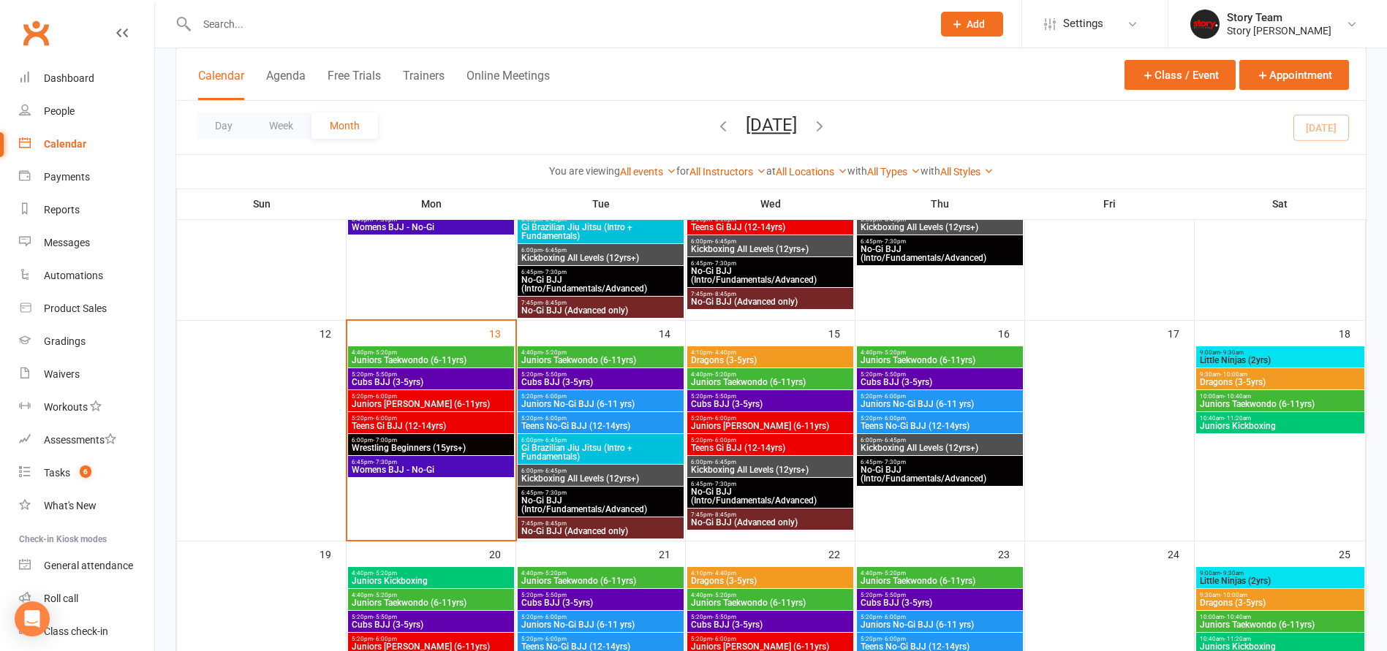
click at [394, 444] on span "Wrestling Beginners (15yrs+)" at bounding box center [431, 448] width 160 height 9
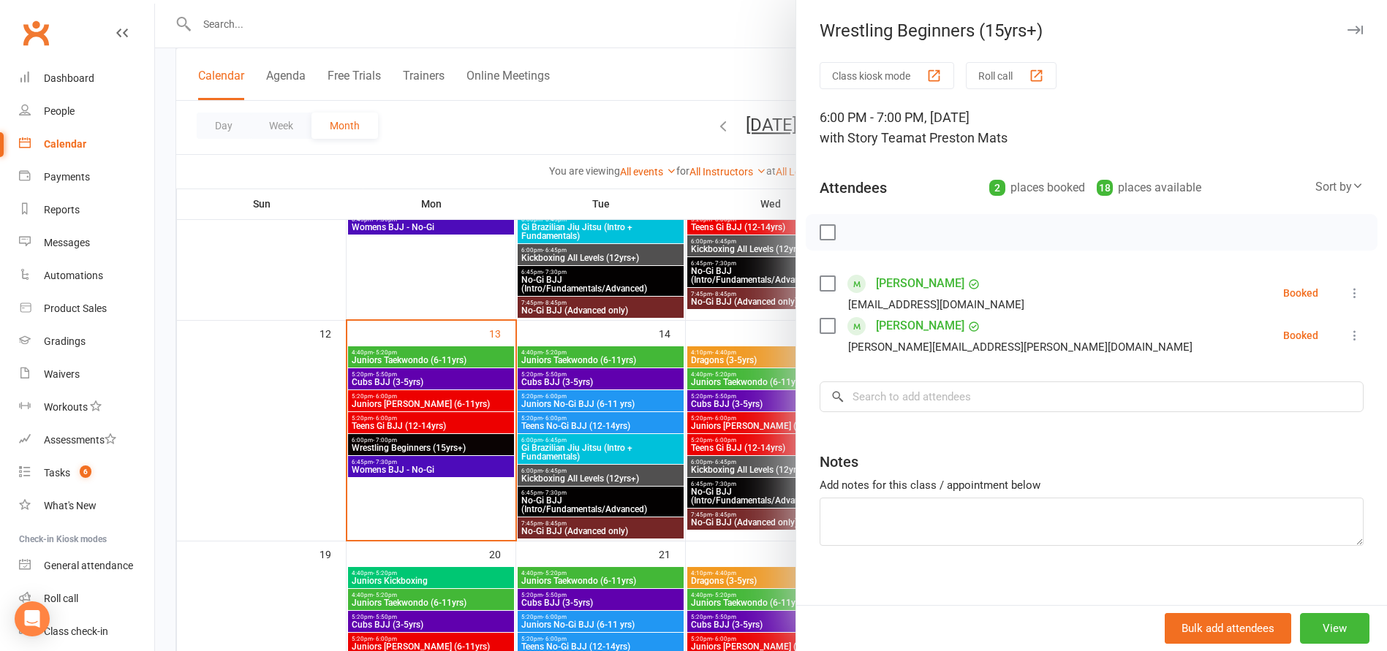
click at [394, 444] on div at bounding box center [771, 325] width 1232 height 651
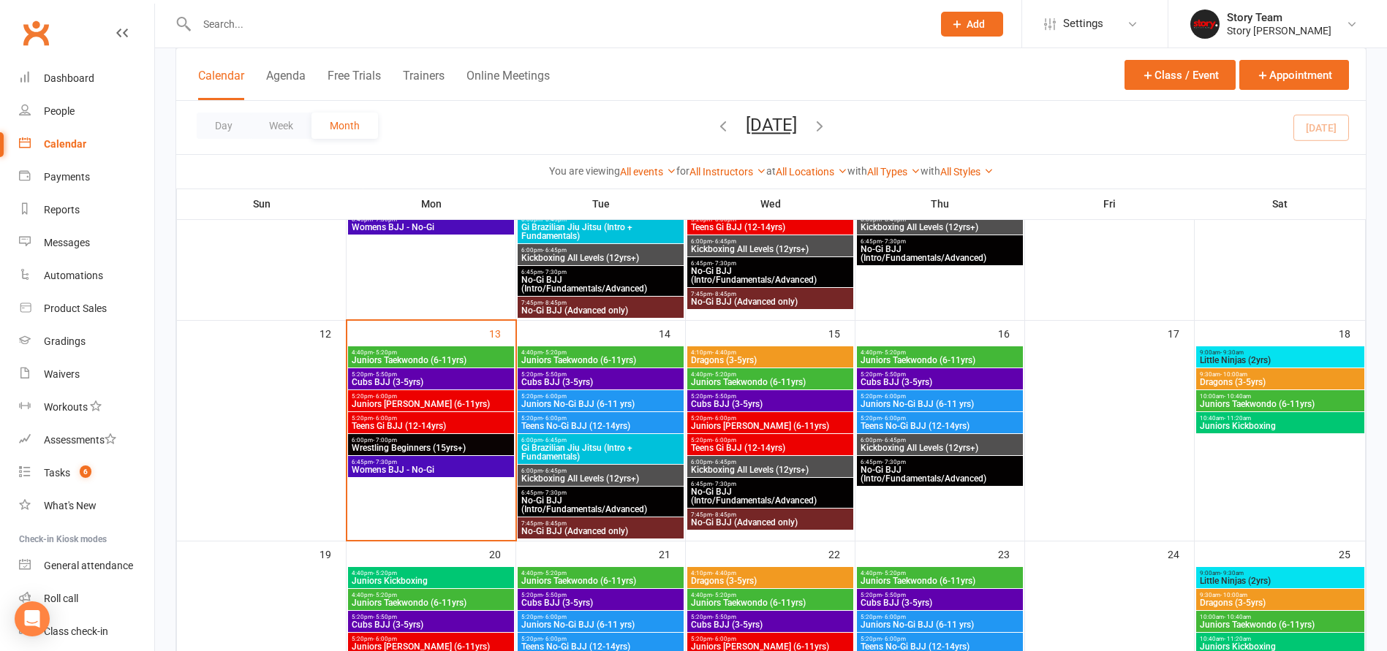
click at [610, 472] on span "6:00pm - 6:45pm" at bounding box center [601, 471] width 160 height 7
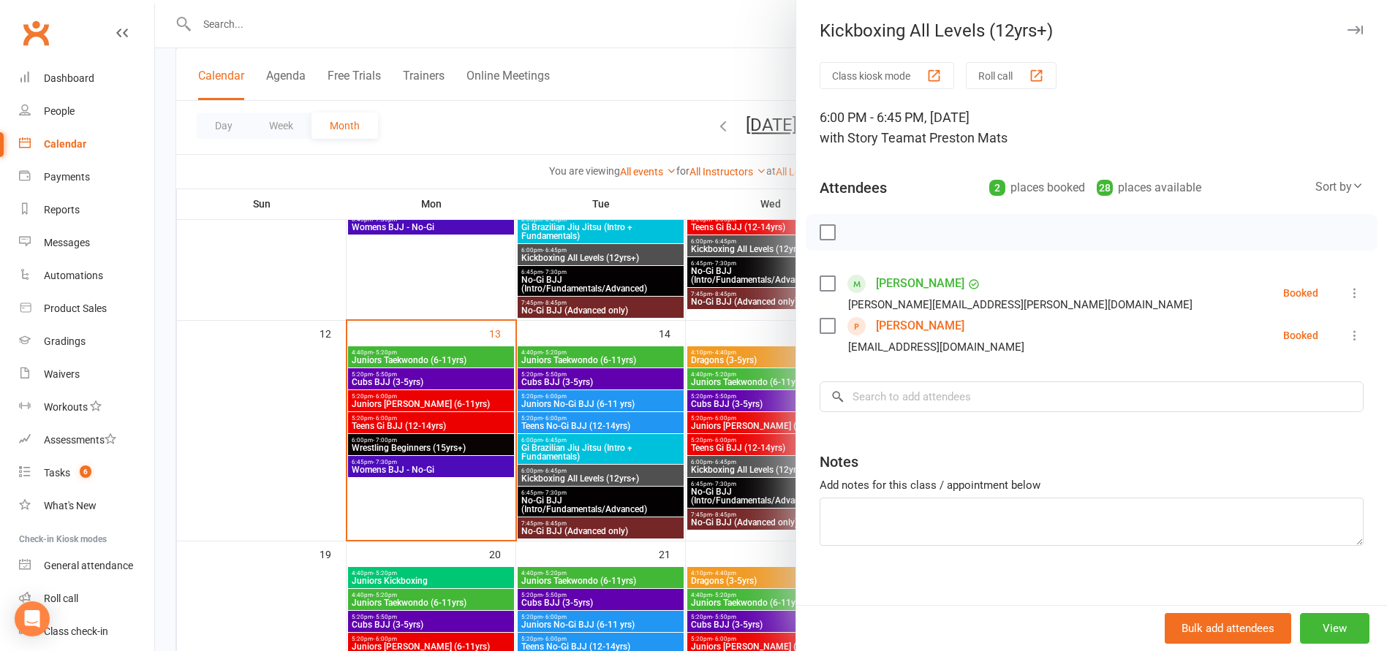
click at [922, 329] on link "Shivam Sharma" at bounding box center [920, 325] width 88 height 23
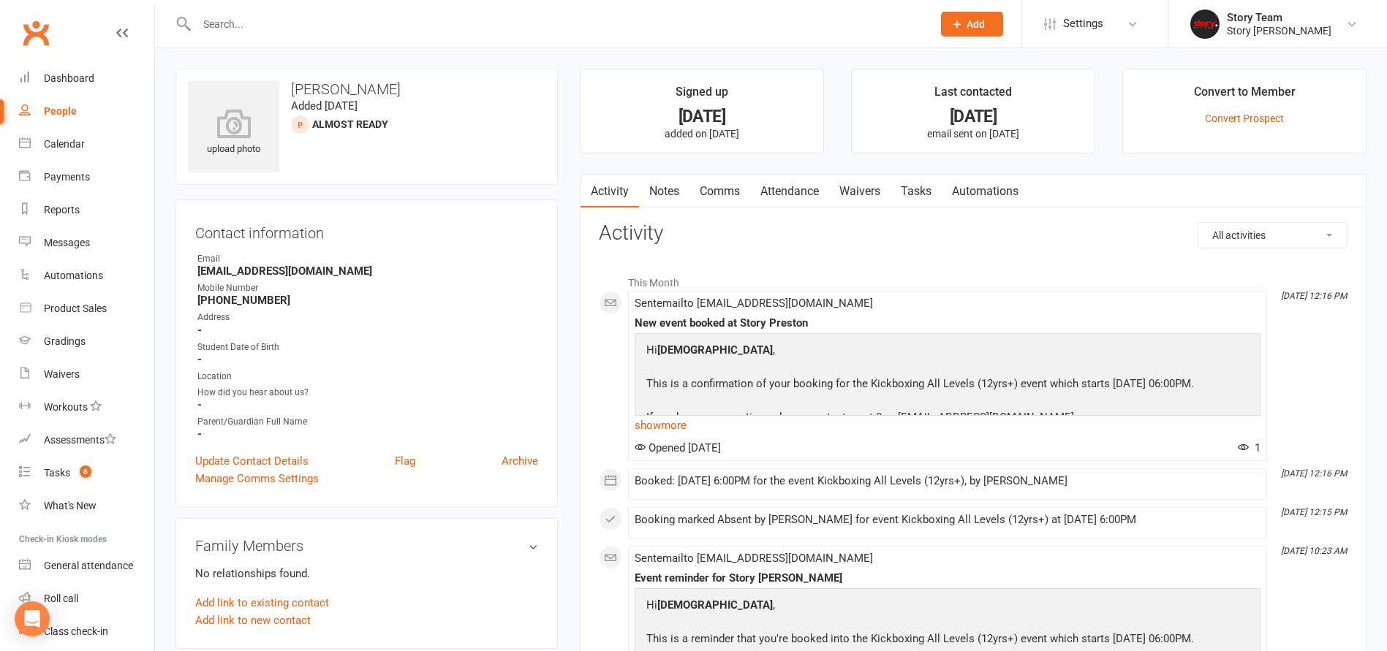
click at [1102, 6] on li "Settings Membership Plans Event Templates Appointment Types Mobile App Website …" at bounding box center [1094, 24] width 146 height 48
click at [1086, 18] on span "Settings" at bounding box center [1083, 23] width 40 height 33
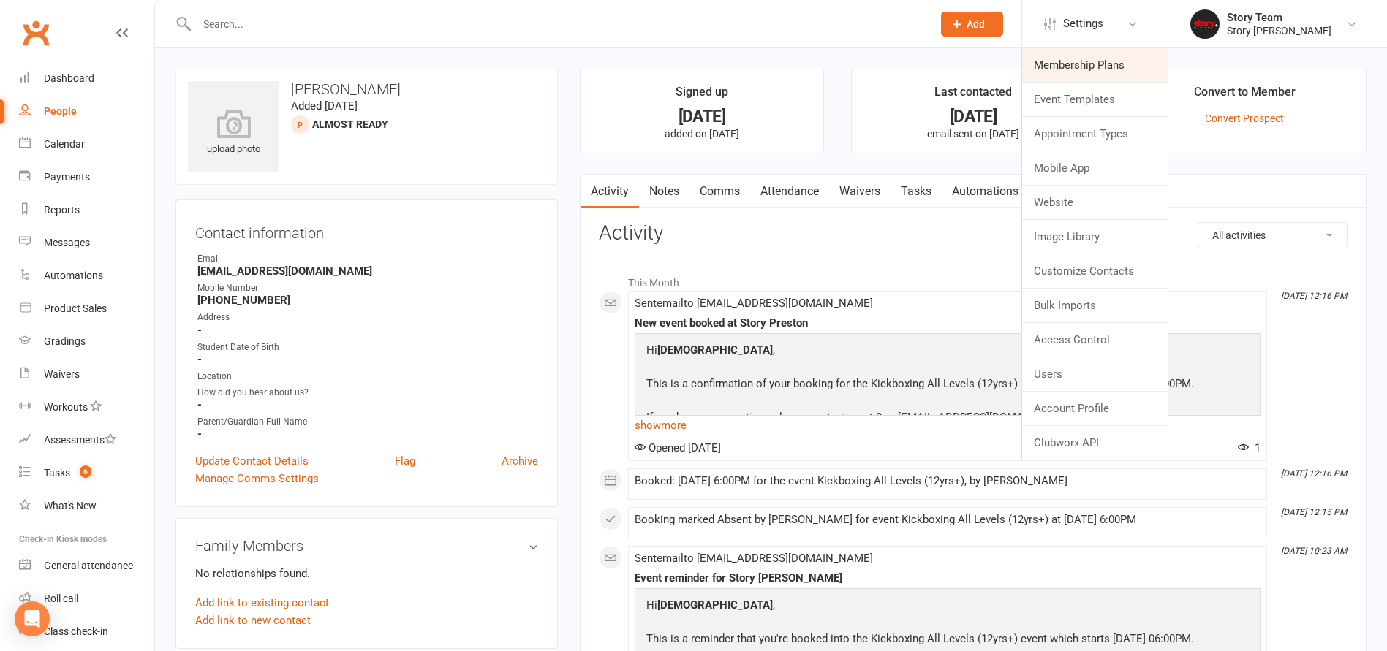
click at [1056, 65] on link "Membership Plans" at bounding box center [1094, 65] width 145 height 34
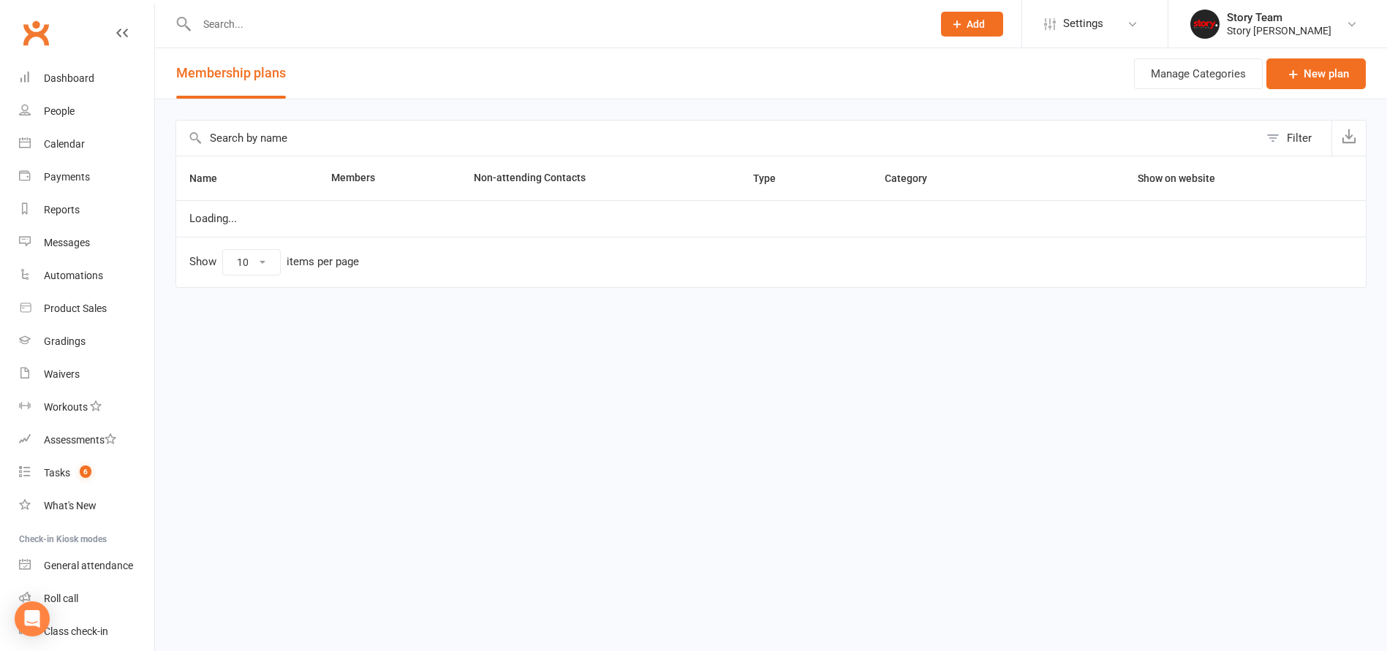
select select "25"
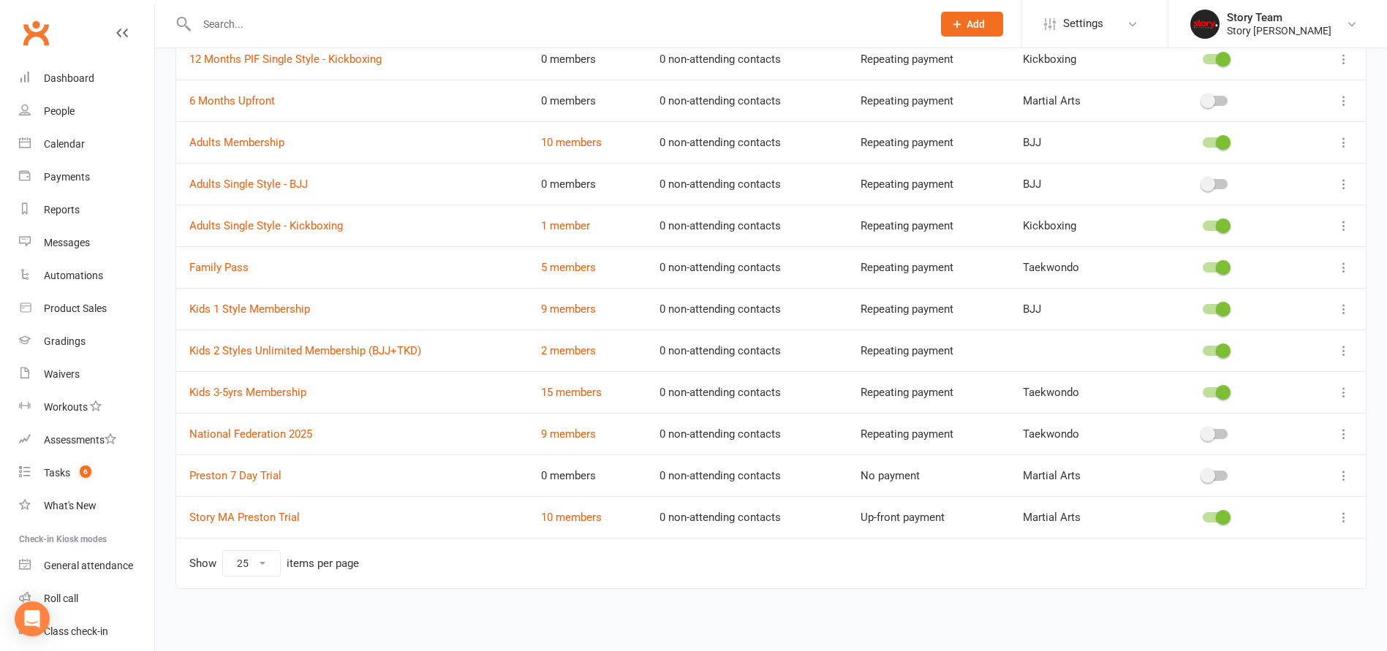
scroll to position [216, 0]
click at [567, 511] on link "10 members" at bounding box center [571, 517] width 61 height 13
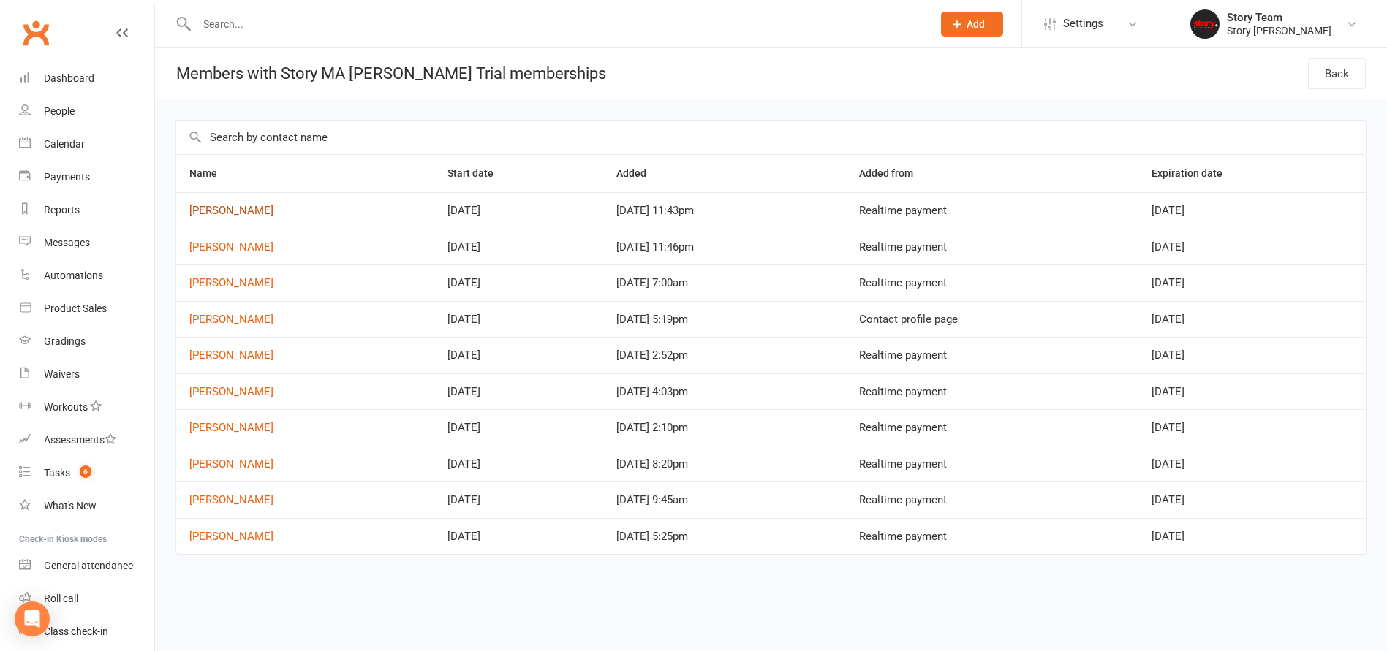
click at [223, 209] on link "Kim Richards" at bounding box center [231, 210] width 84 height 13
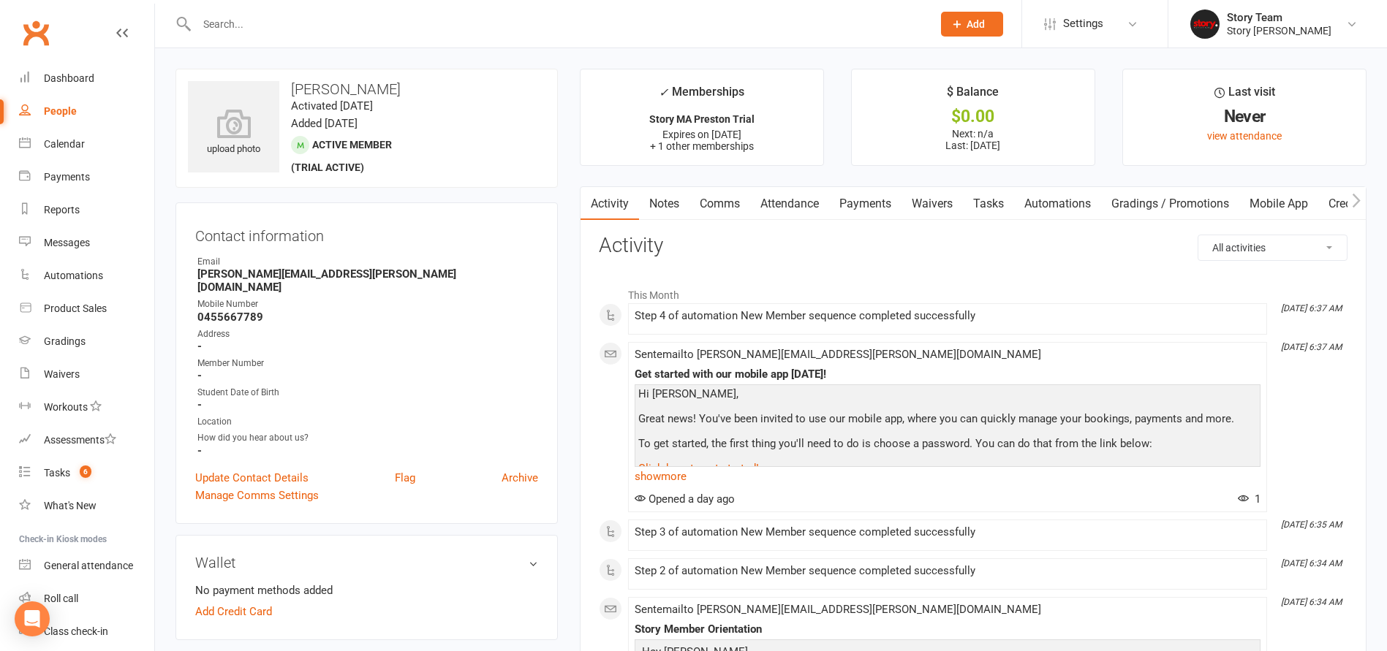
click at [866, 203] on link "Payments" at bounding box center [865, 204] width 72 height 34
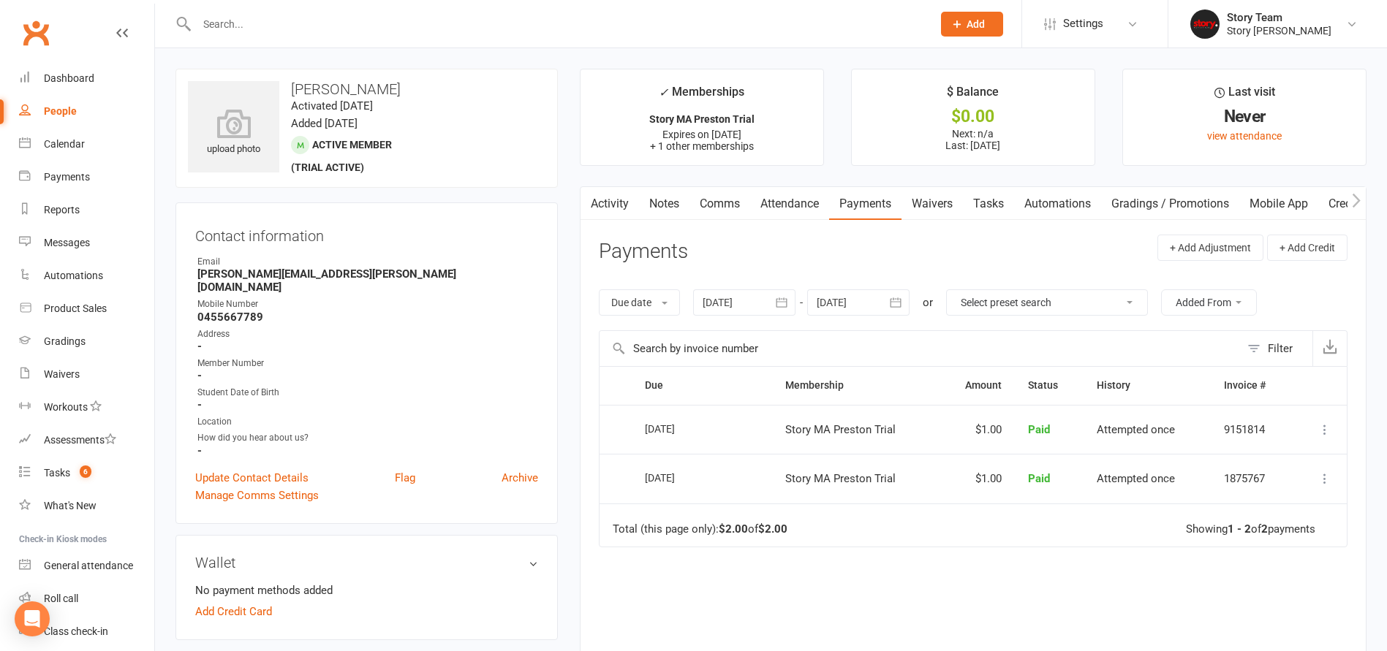
click at [795, 210] on link "Attendance" at bounding box center [789, 204] width 79 height 34
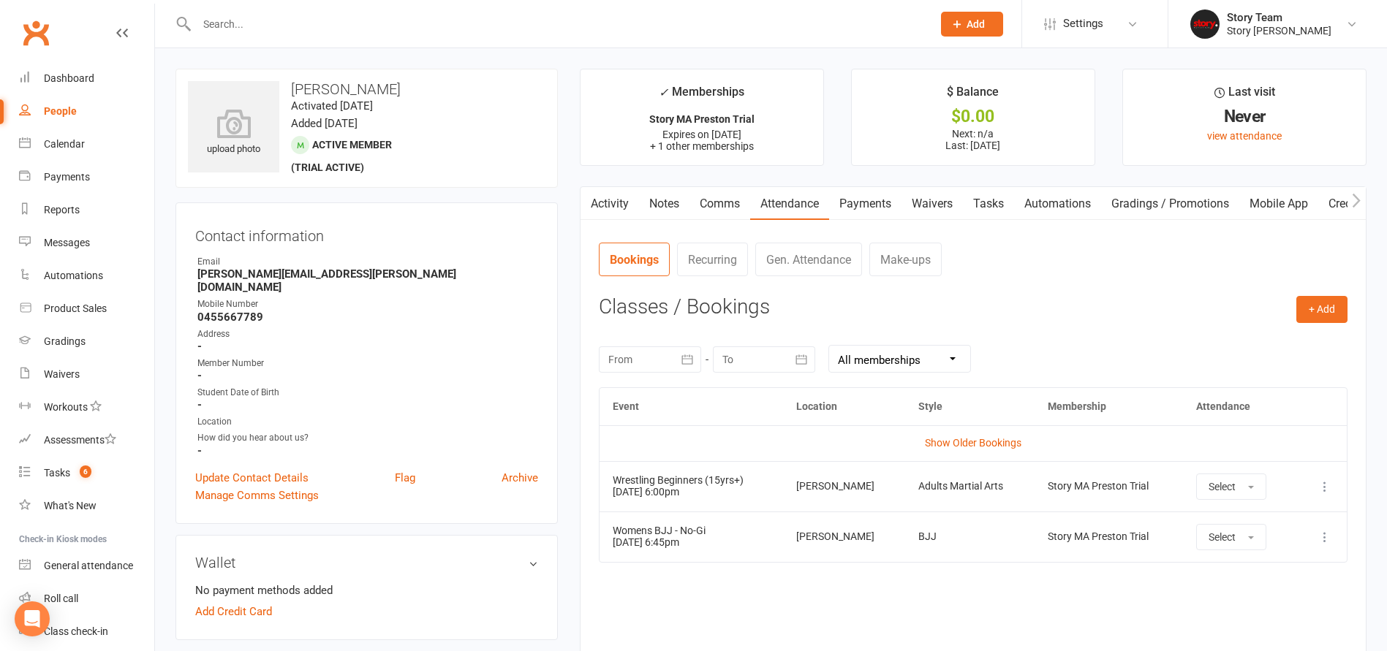
click at [1252, 35] on div "Story Preston" at bounding box center [1279, 30] width 105 height 13
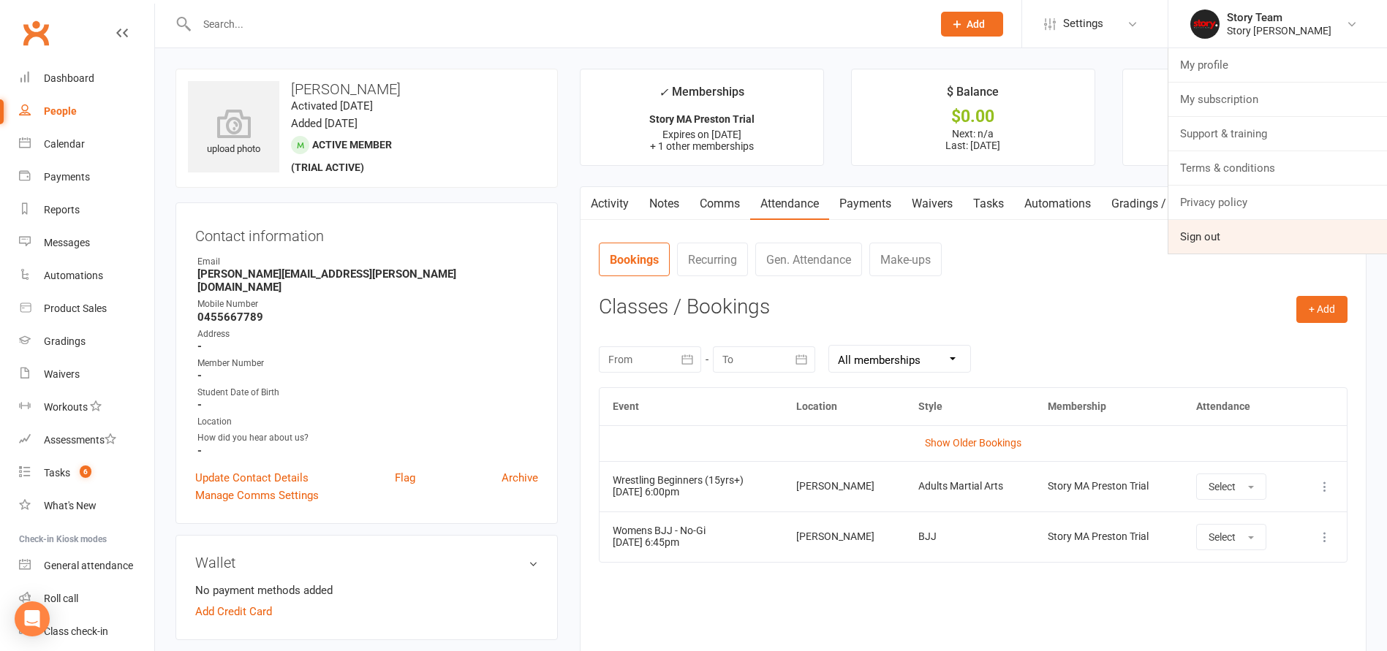
click at [1200, 235] on link "Sign out" at bounding box center [1277, 237] width 219 height 34
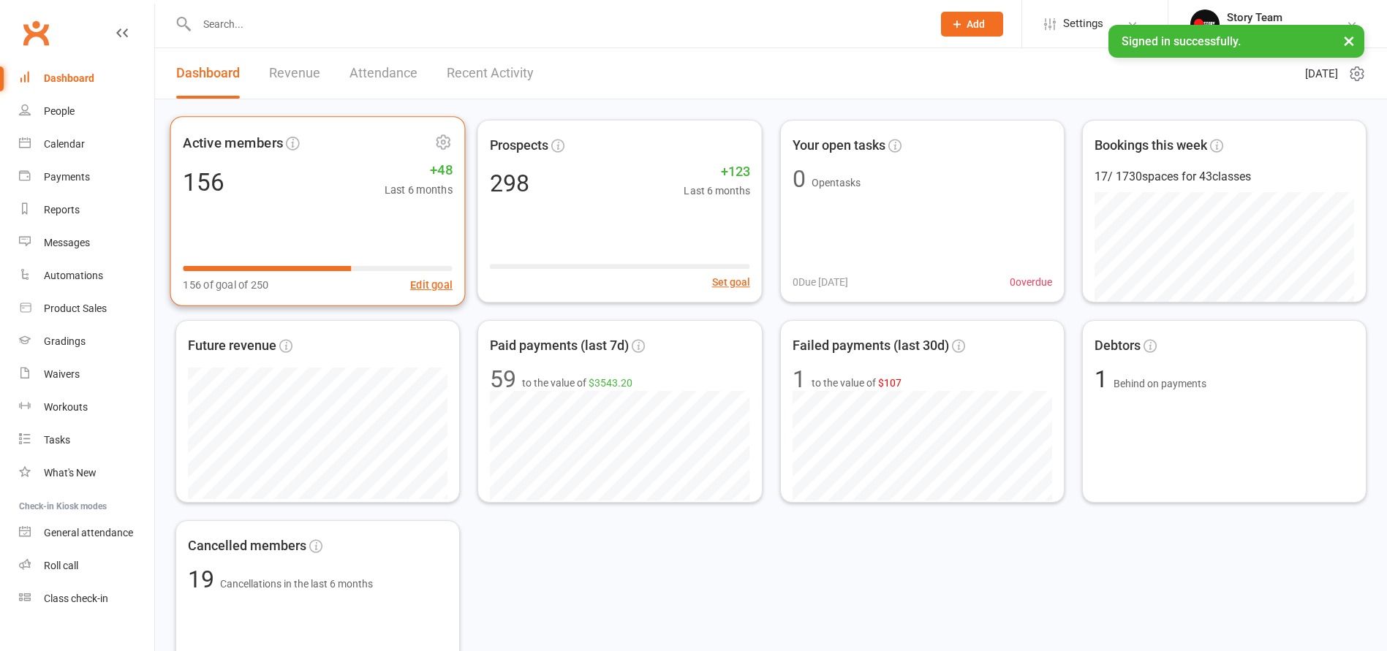
click at [300, 188] on div "156 +48 Last 6 months" at bounding box center [318, 182] width 270 height 33
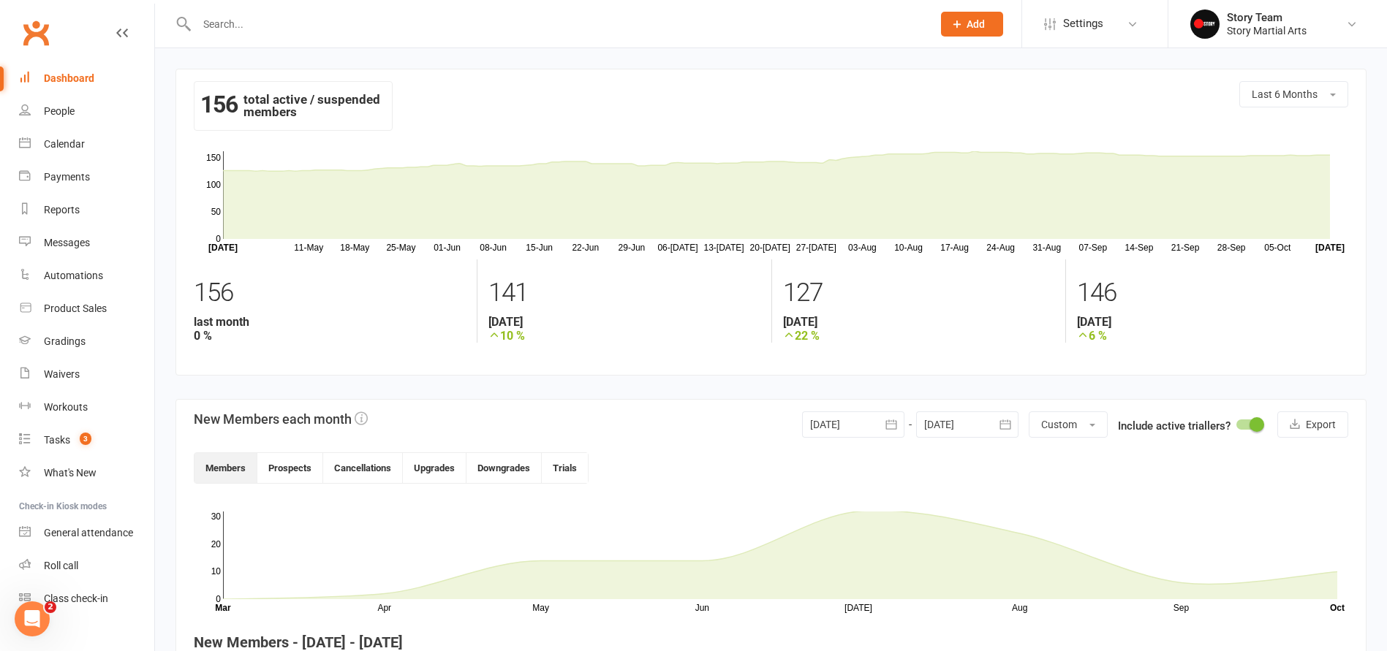
click at [893, 425] on icon "button" at bounding box center [891, 424] width 15 height 15
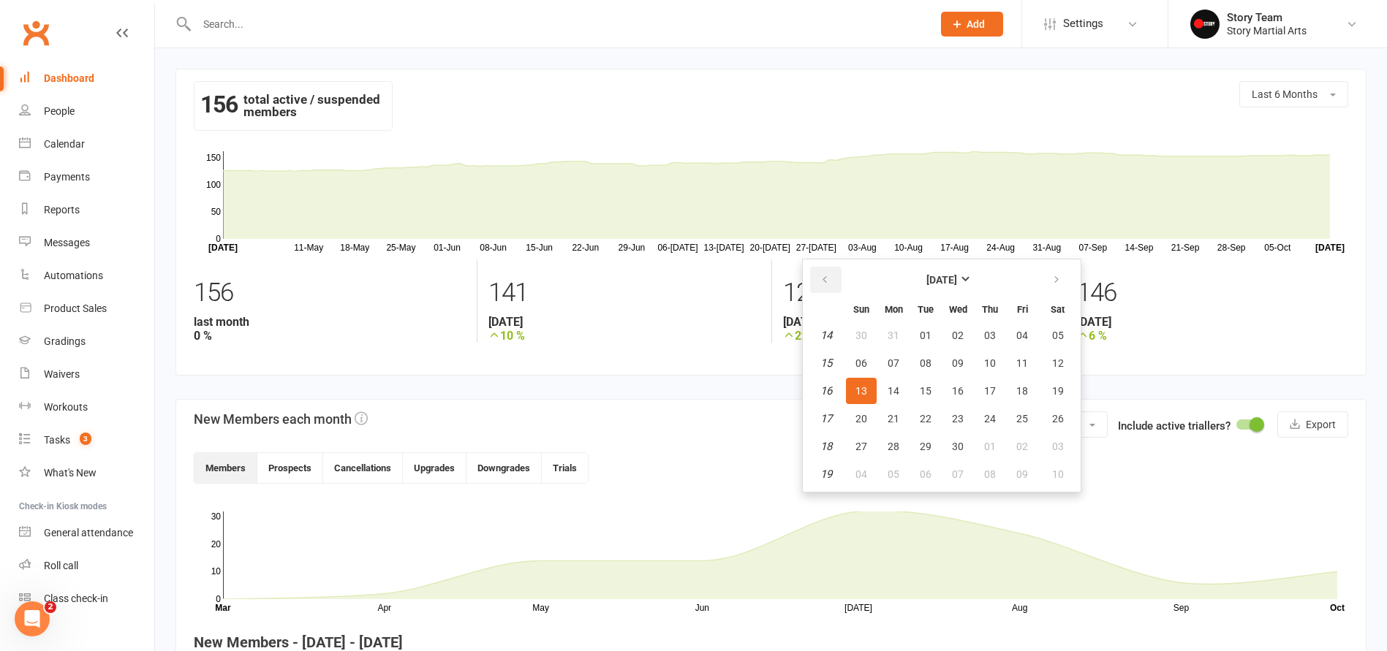
click at [828, 278] on icon "button" at bounding box center [825, 280] width 10 height 12
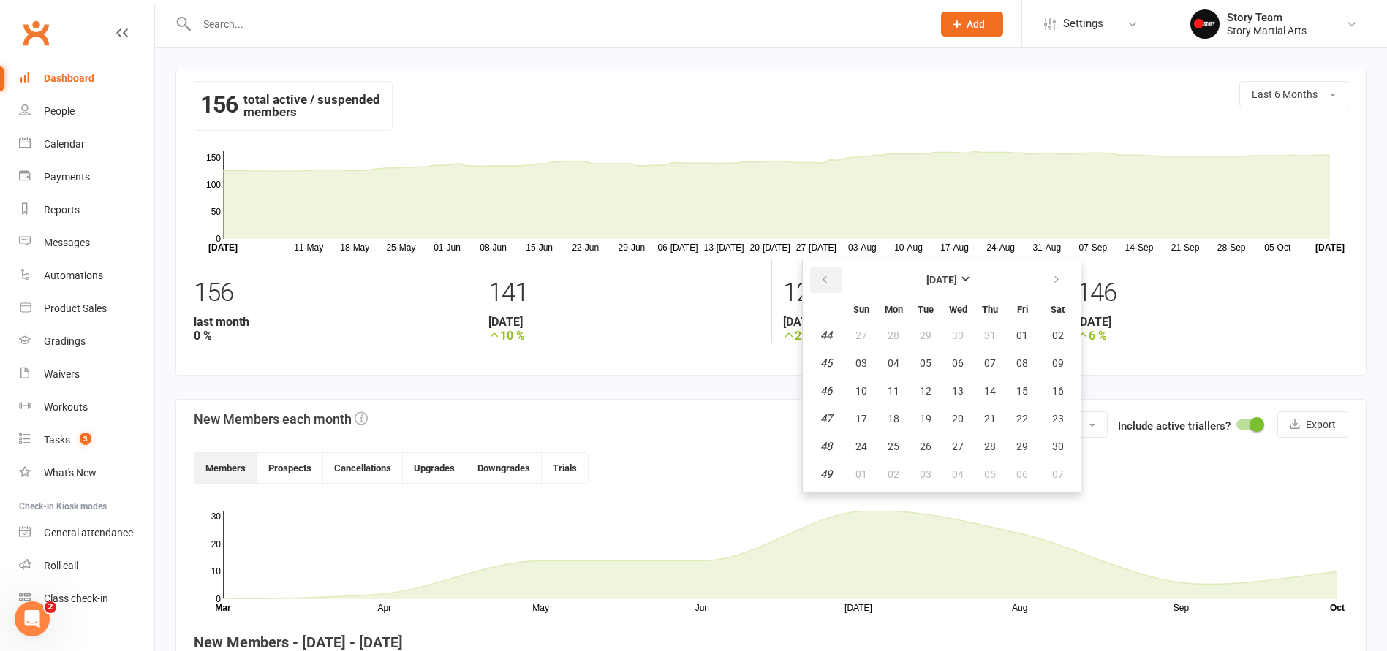
click at [828, 278] on icon "button" at bounding box center [825, 280] width 10 height 12
click at [926, 332] on span "01" at bounding box center [926, 336] width 12 height 12
type input "01 Oct 2024"
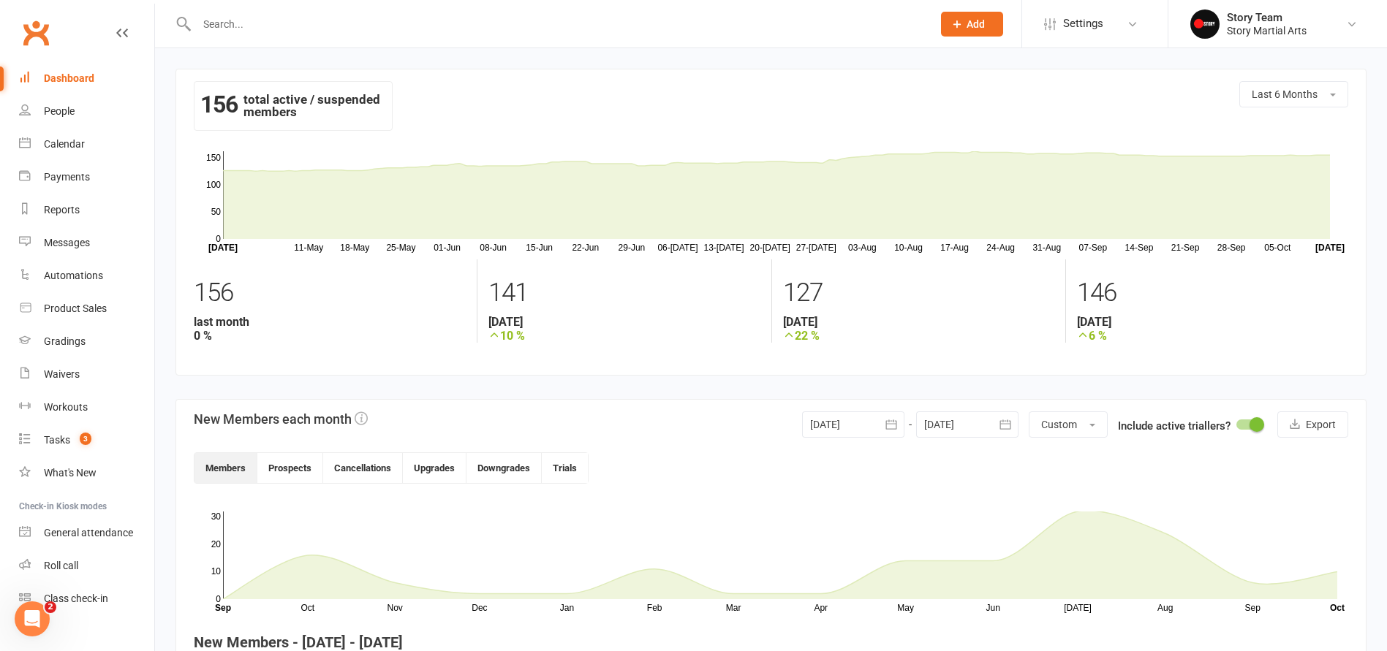
click at [992, 423] on button "button" at bounding box center [1005, 425] width 26 height 26
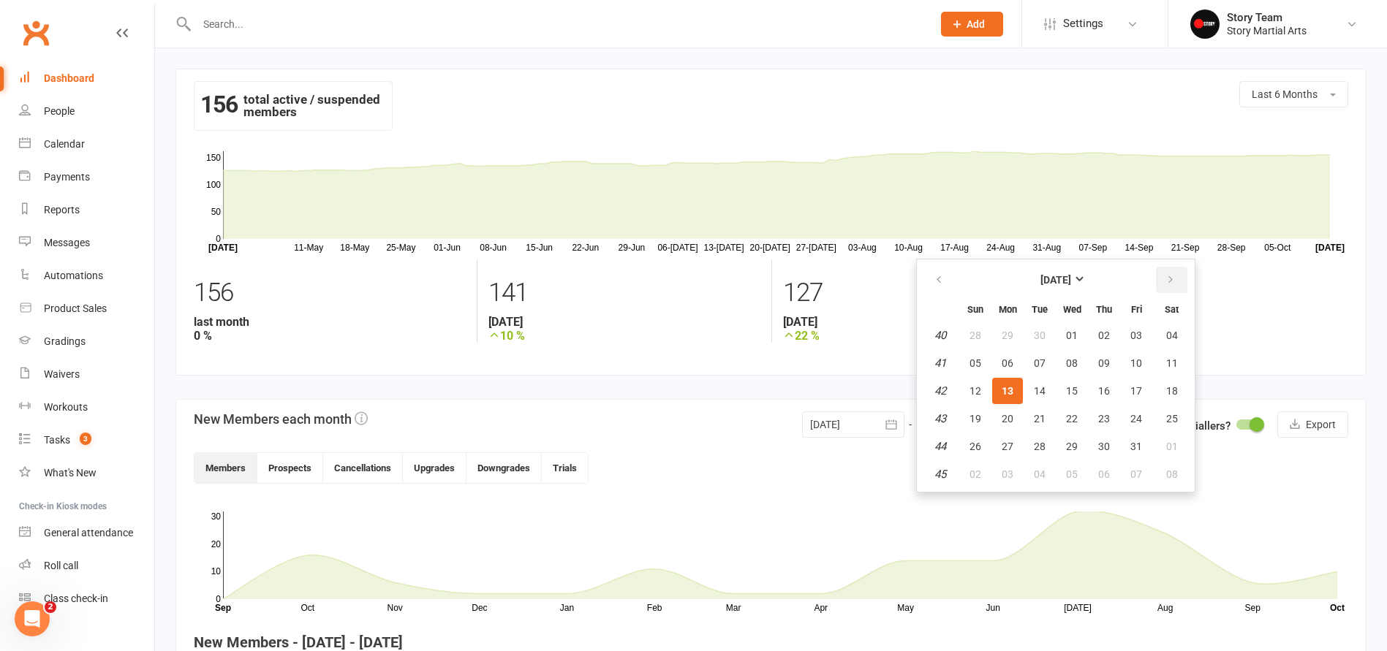
click at [1170, 282] on icon "button" at bounding box center [1170, 280] width 10 height 12
click at [1170, 277] on icon "button" at bounding box center [1170, 280] width 10 height 12
click at [1067, 443] on span "31" at bounding box center [1072, 447] width 12 height 12
type input "31 Dec 2025"
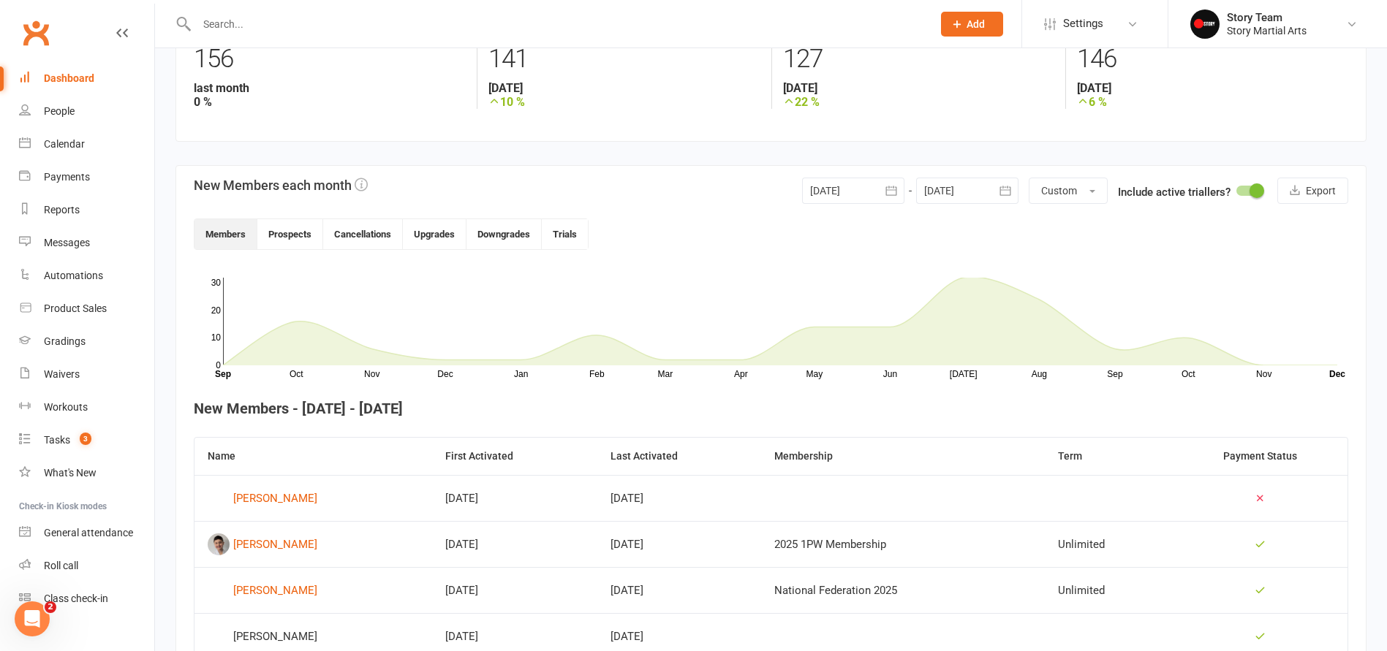
scroll to position [233, 0]
click at [1249, 192] on div at bounding box center [1248, 191] width 25 height 10
click at [1236, 189] on input "checkbox" at bounding box center [1236, 189] width 0 height 0
click at [1111, 20] on link "Settings" at bounding box center [1095, 23] width 102 height 33
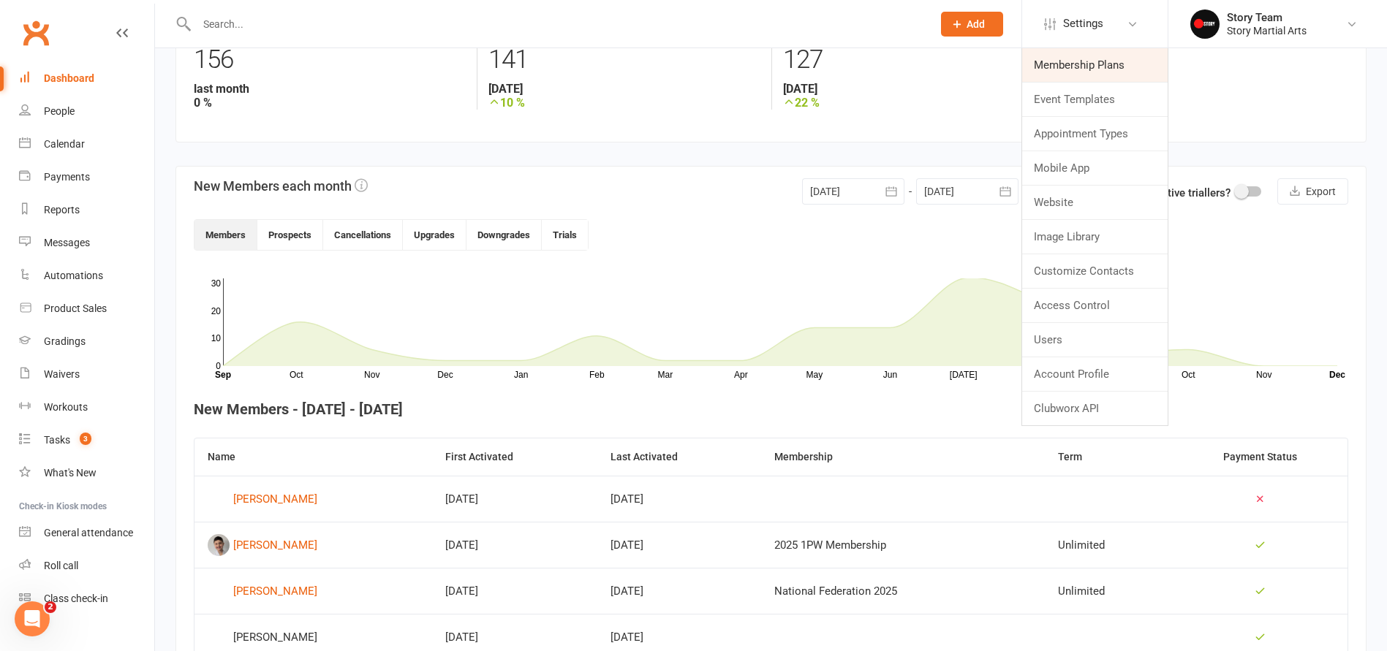
click at [1092, 70] on link "Membership Plans" at bounding box center [1094, 65] width 145 height 34
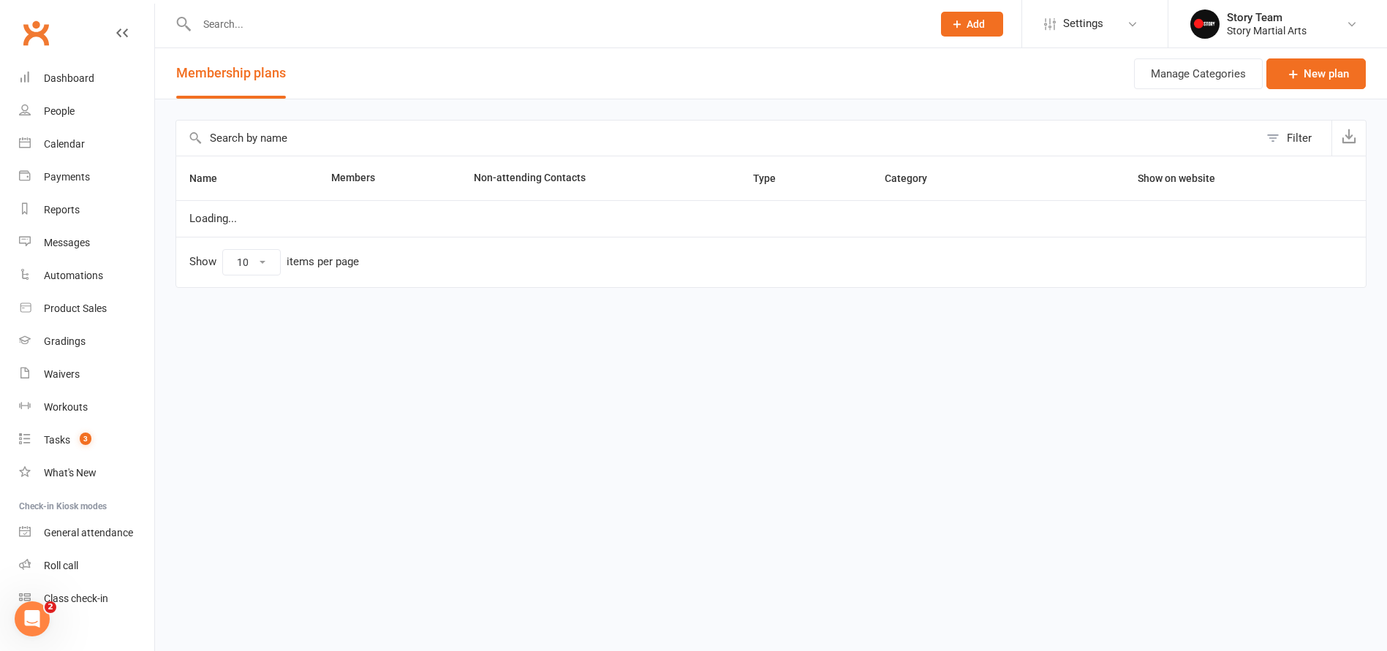
select select "100"
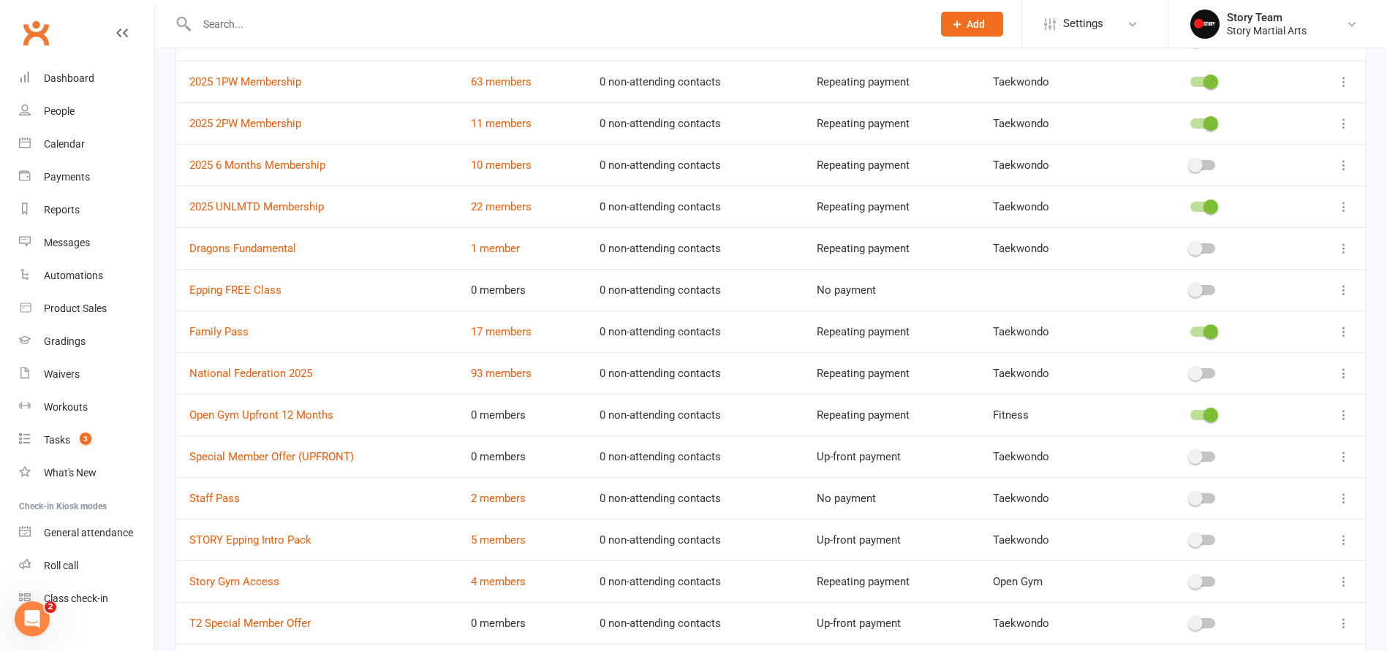
scroll to position [220, 0]
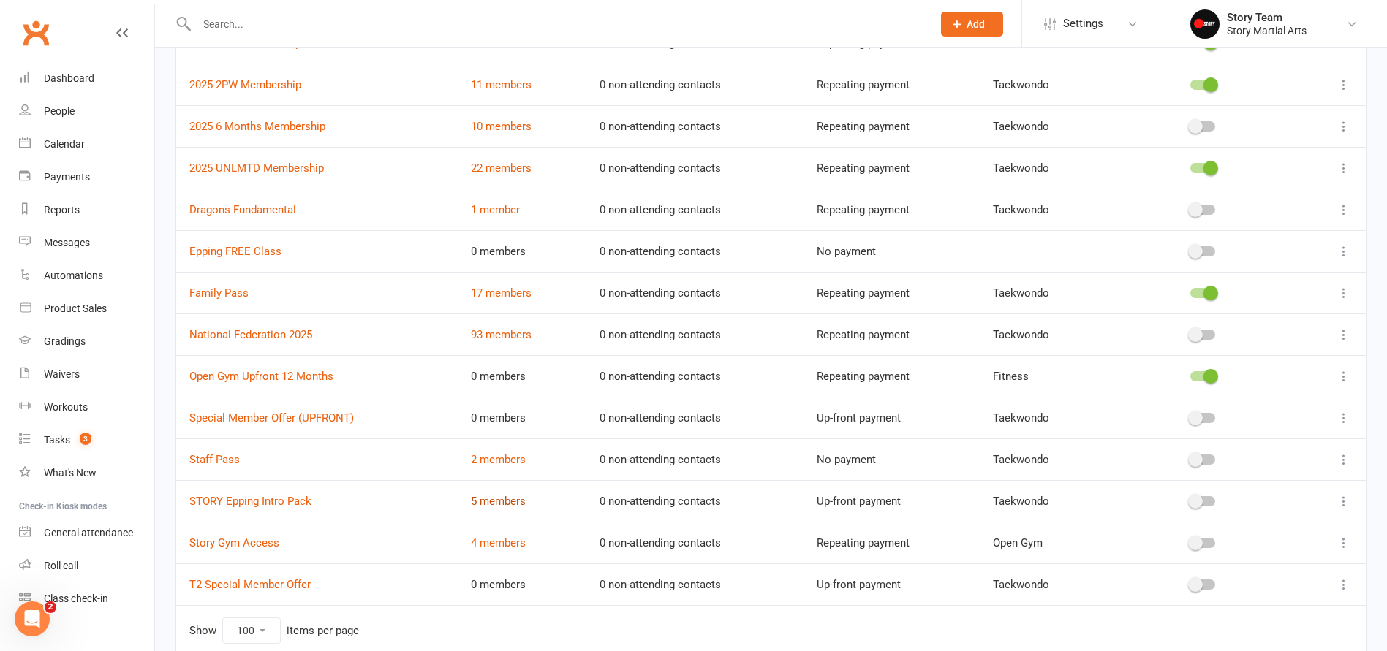
click at [492, 504] on link "5 members" at bounding box center [498, 501] width 55 height 13
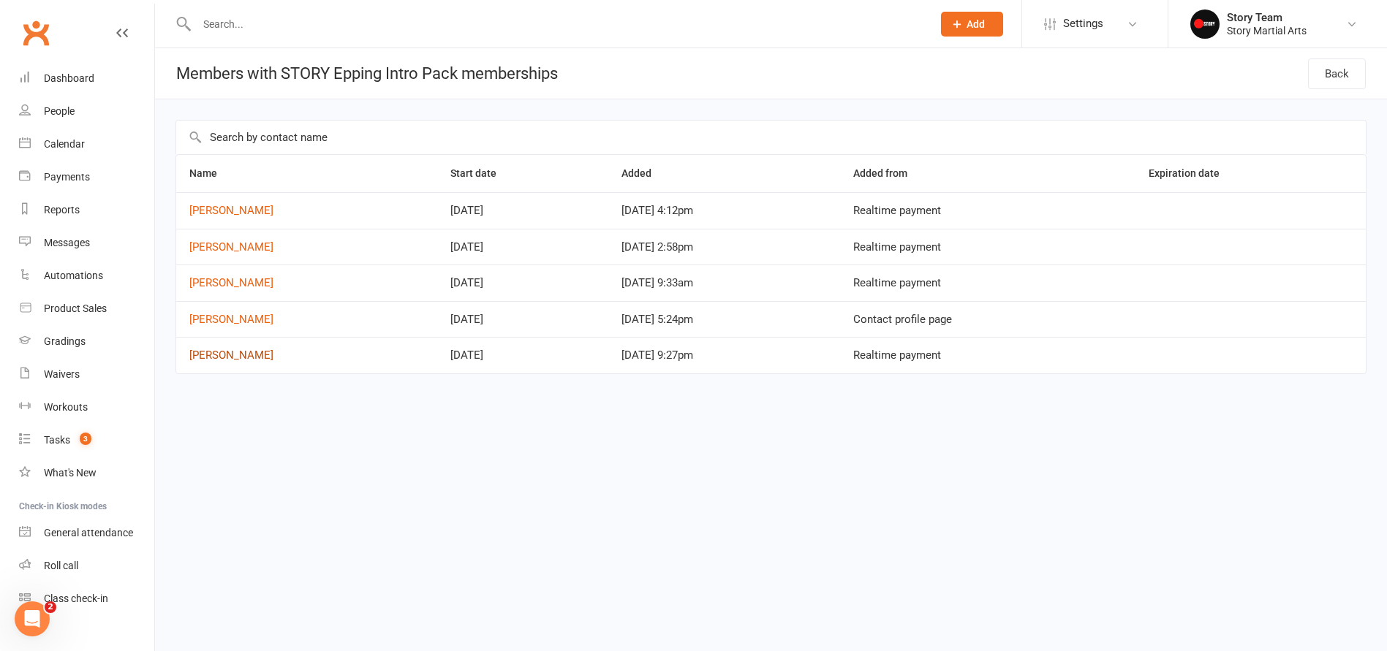
click at [263, 352] on link "Amelia Karaoulis" at bounding box center [231, 355] width 84 height 13
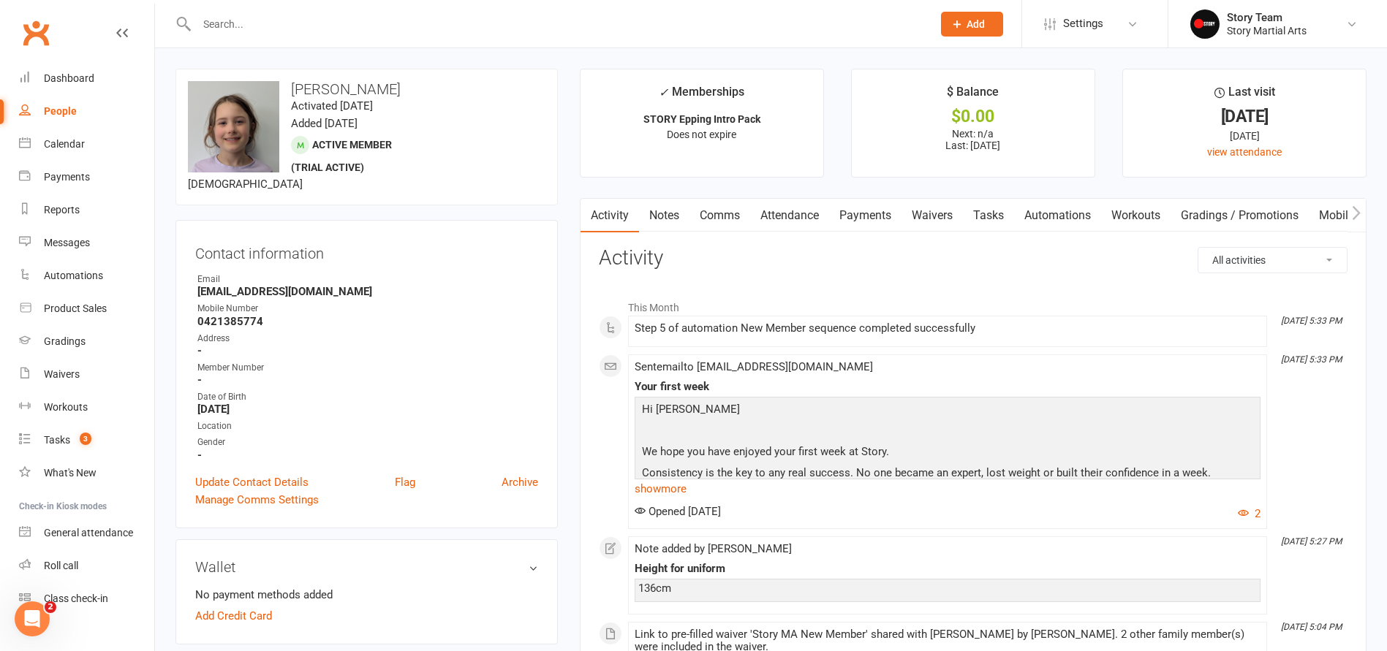
click at [925, 219] on link "Waivers" at bounding box center [931, 216] width 61 height 34
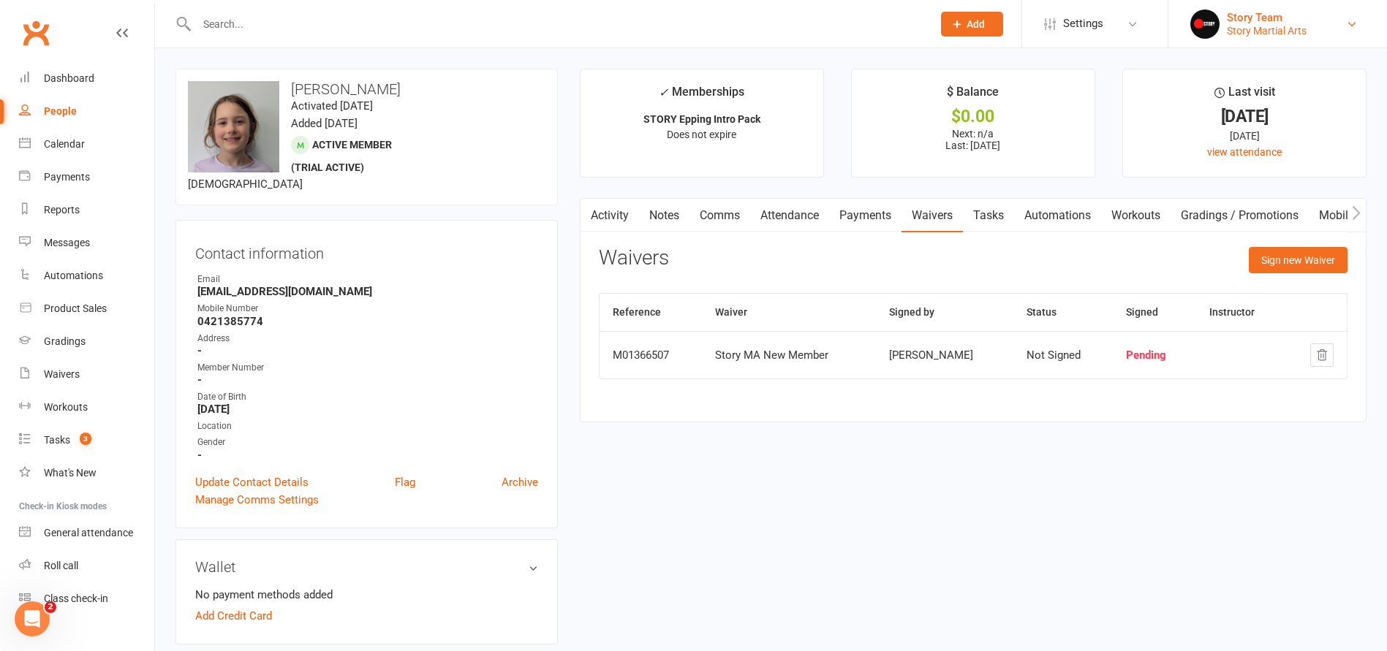
click at [1231, 19] on div "Story Team" at bounding box center [1267, 17] width 80 height 13
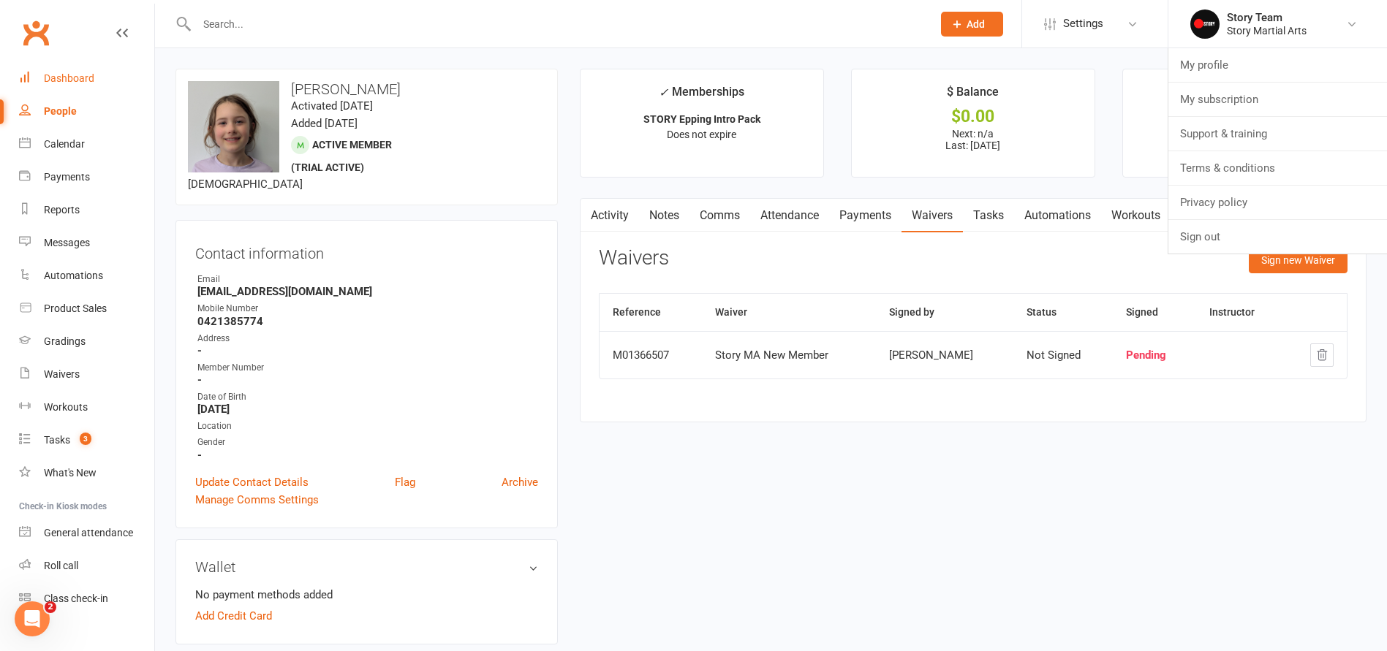
click at [72, 86] on link "Dashboard" at bounding box center [86, 78] width 135 height 33
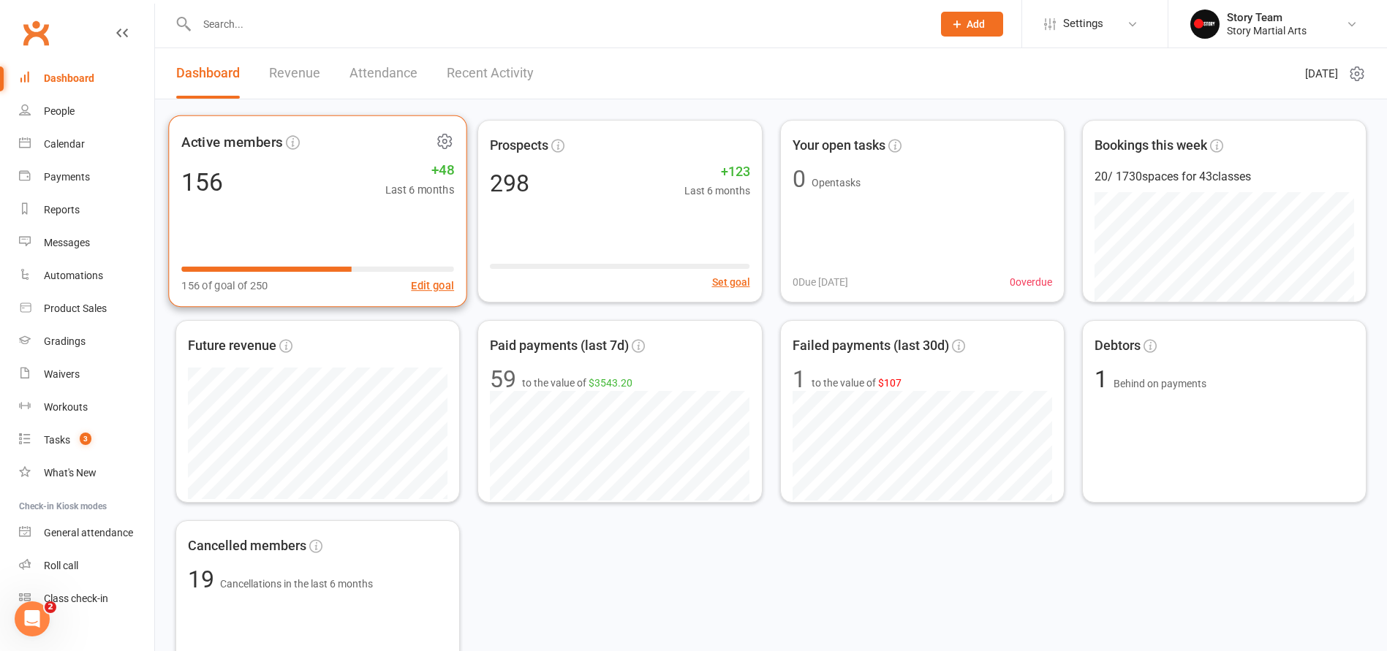
click at [447, 144] on icon at bounding box center [445, 141] width 18 height 18
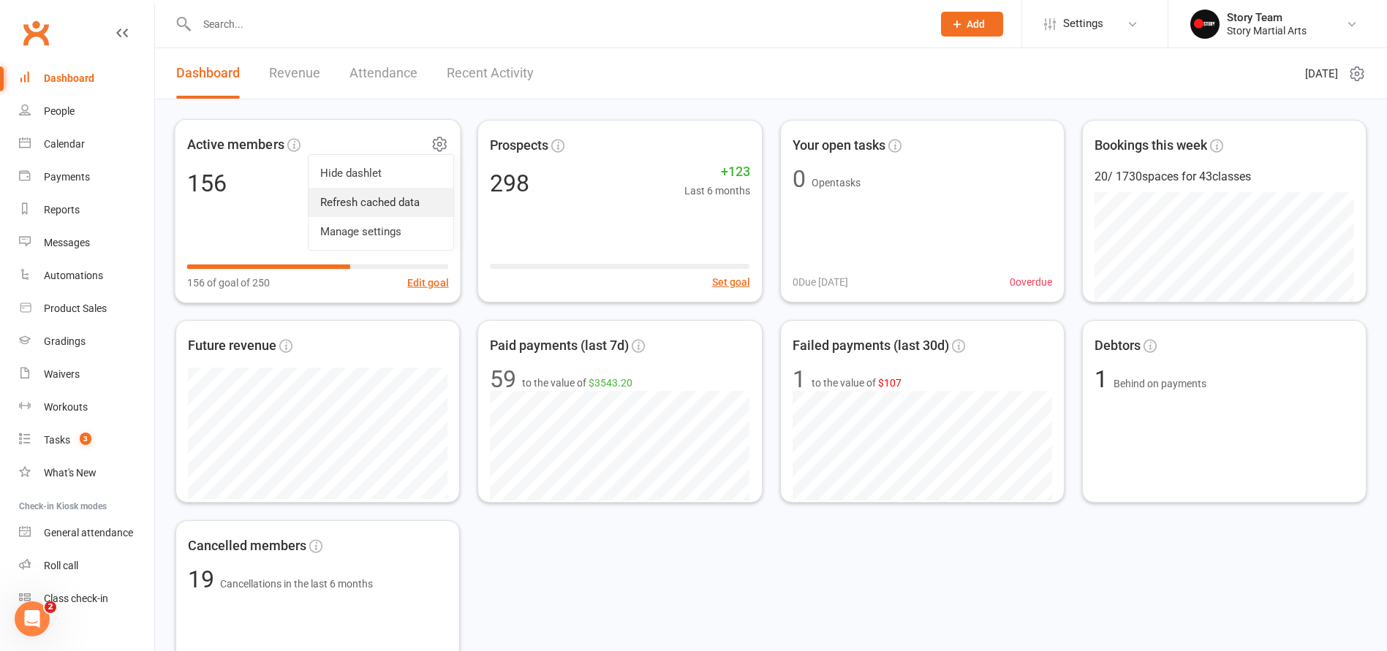
click at [401, 205] on link "Refresh cached data" at bounding box center [381, 202] width 145 height 29
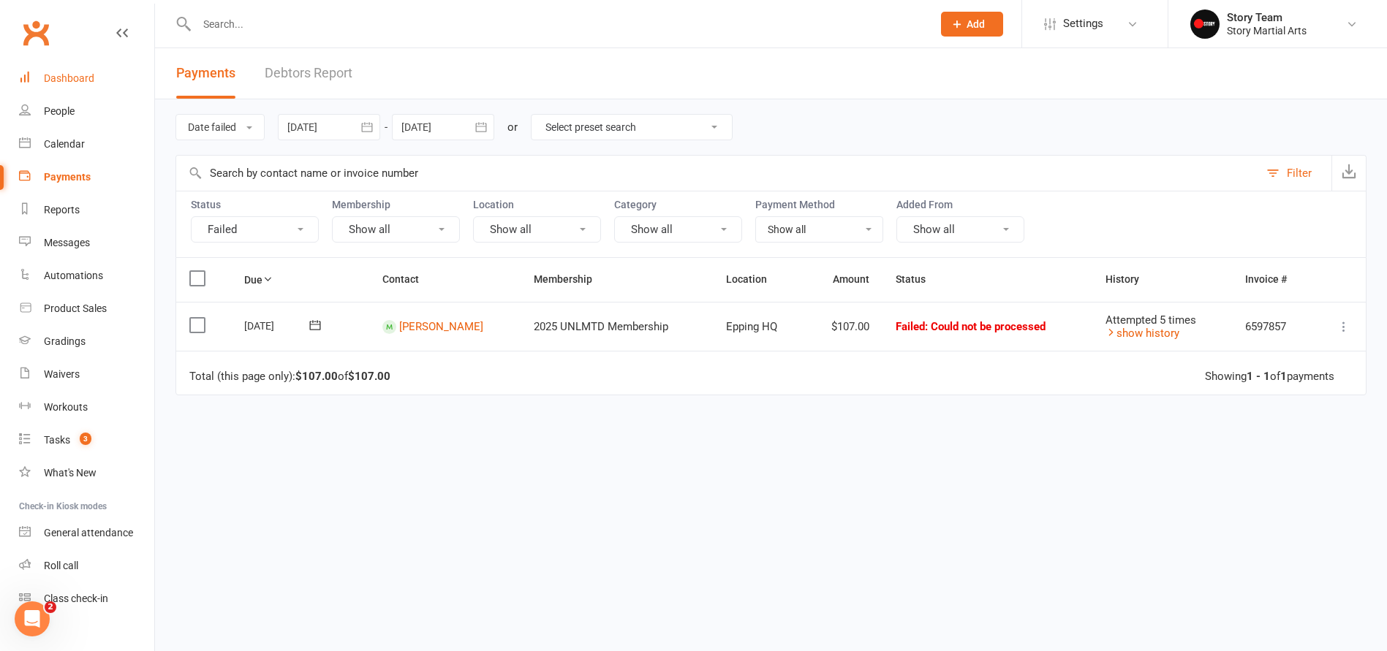
click at [81, 74] on div "Dashboard" at bounding box center [69, 78] width 50 height 12
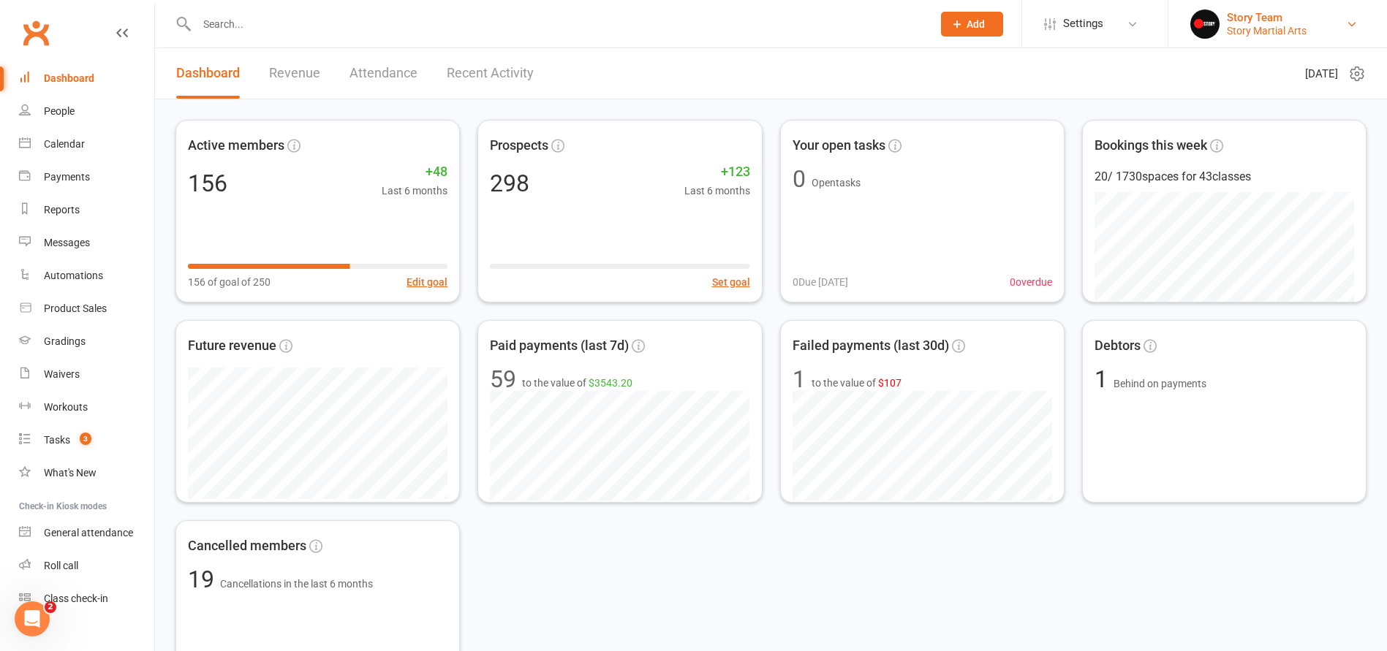
click at [1252, 31] on div "Story Martial Arts" at bounding box center [1267, 30] width 80 height 13
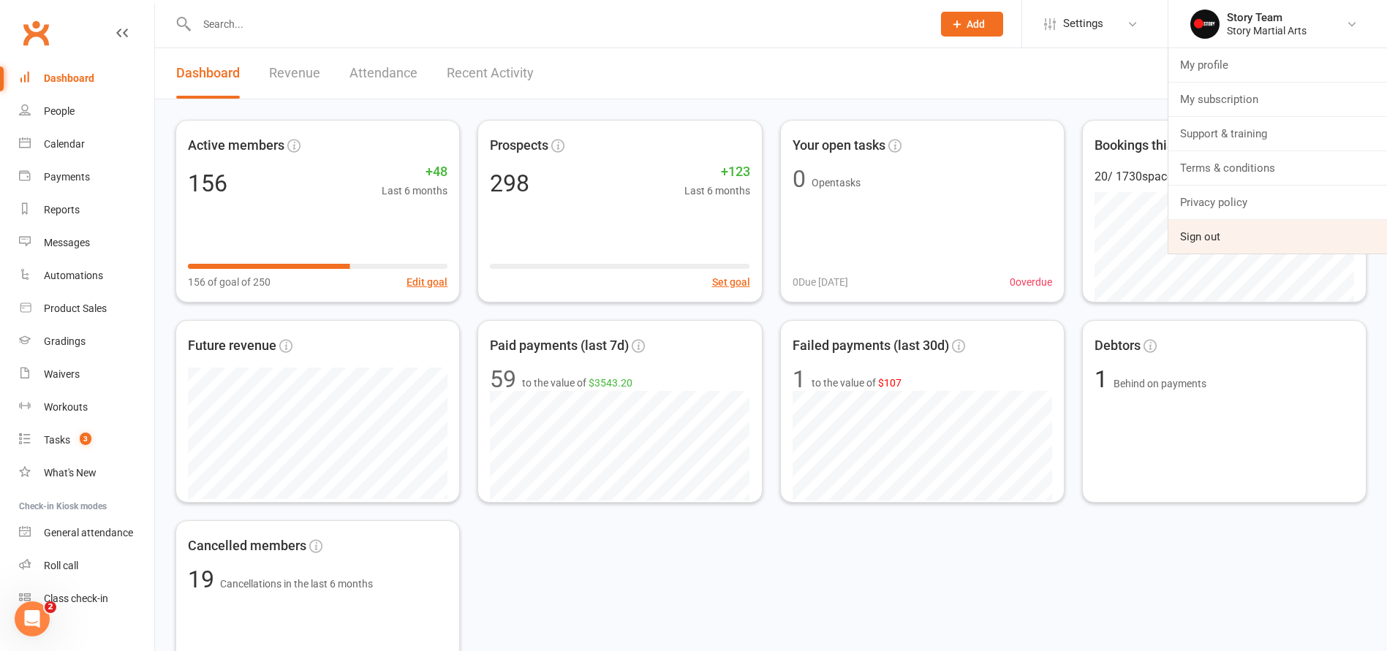
click at [1207, 239] on link "Sign out" at bounding box center [1277, 237] width 219 height 34
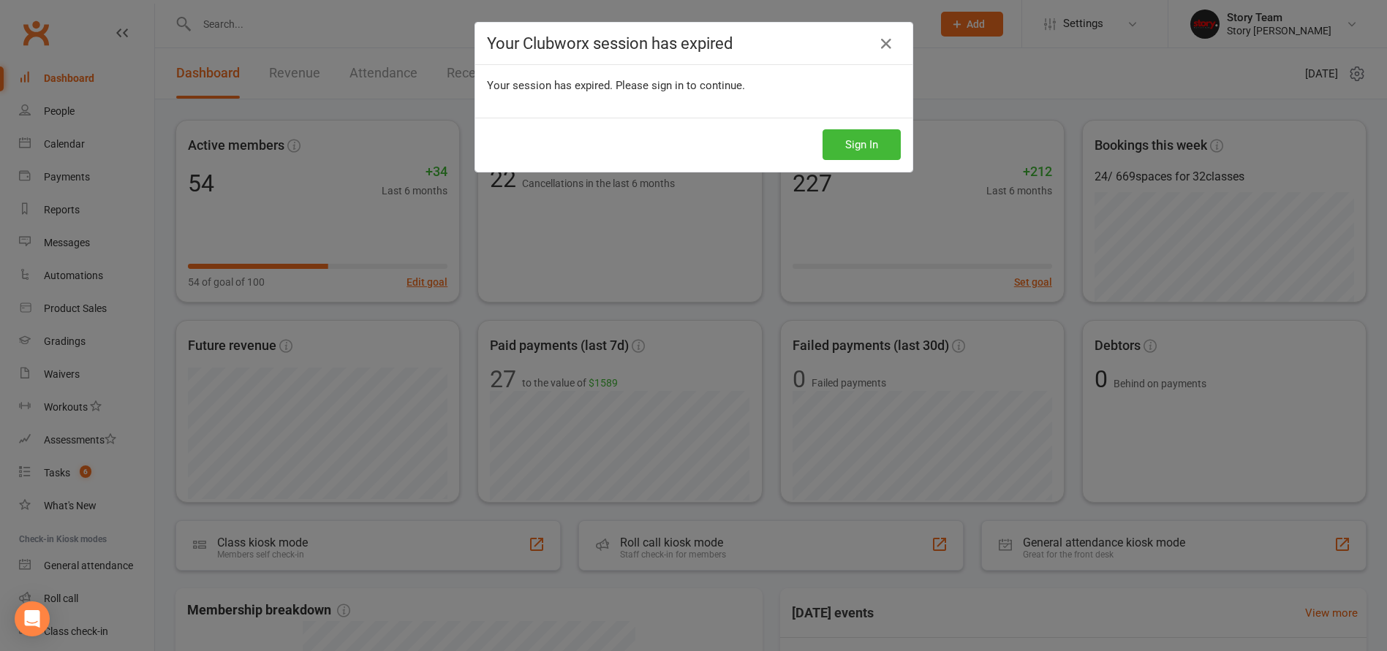
click at [866, 127] on div "Sign In" at bounding box center [693, 145] width 437 height 54
click at [850, 142] on button "Sign In" at bounding box center [862, 144] width 78 height 31
